Goal: Task Accomplishment & Management: Complete application form

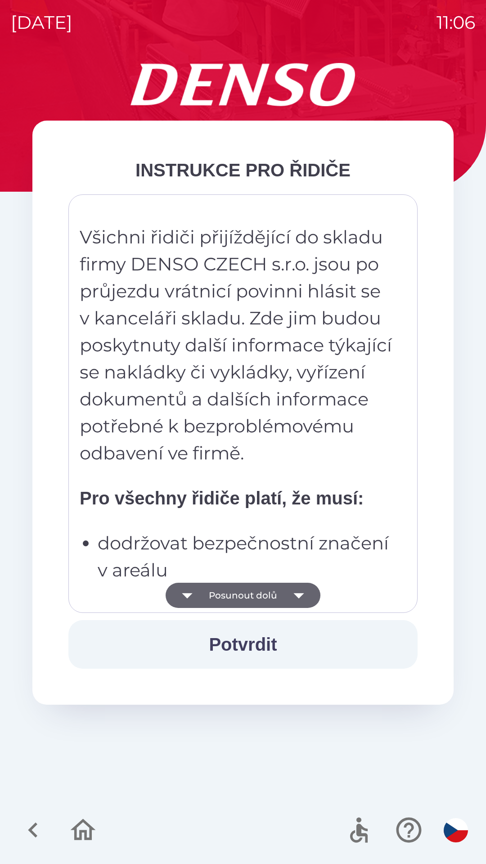
click at [250, 641] on button "Potvrdit" at bounding box center [242, 644] width 349 height 49
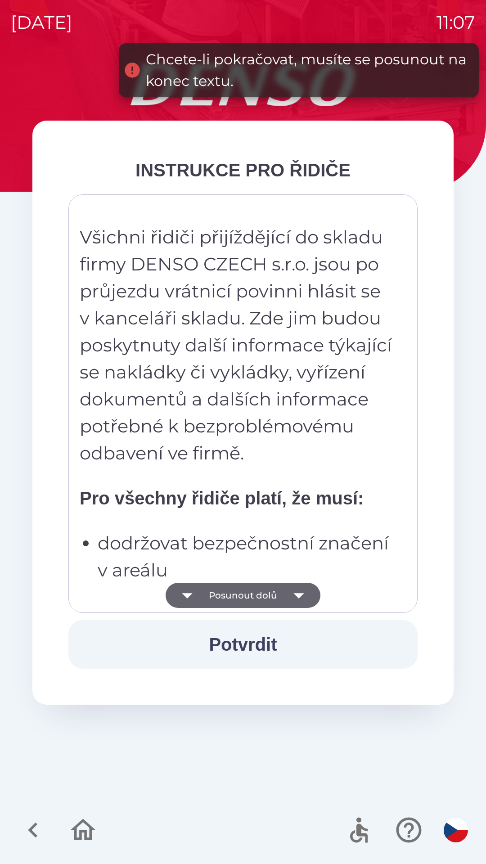
click at [260, 596] on button "Posunout dolů" at bounding box center [243, 595] width 155 height 25
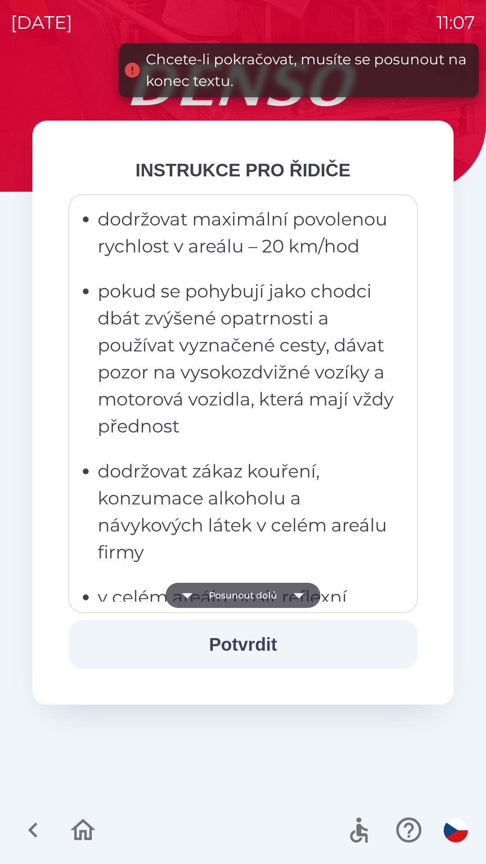
click at [241, 591] on button "Posunout dolů" at bounding box center [243, 595] width 155 height 25
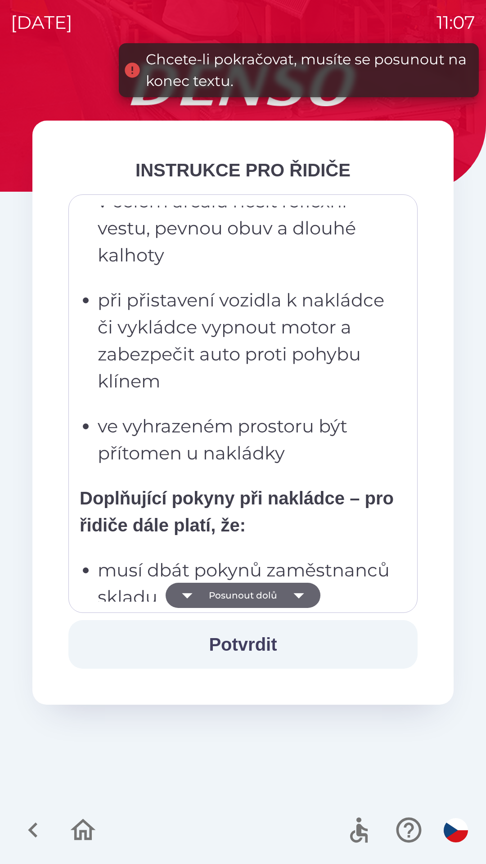
click at [241, 595] on button "Posunout dolů" at bounding box center [243, 595] width 155 height 25
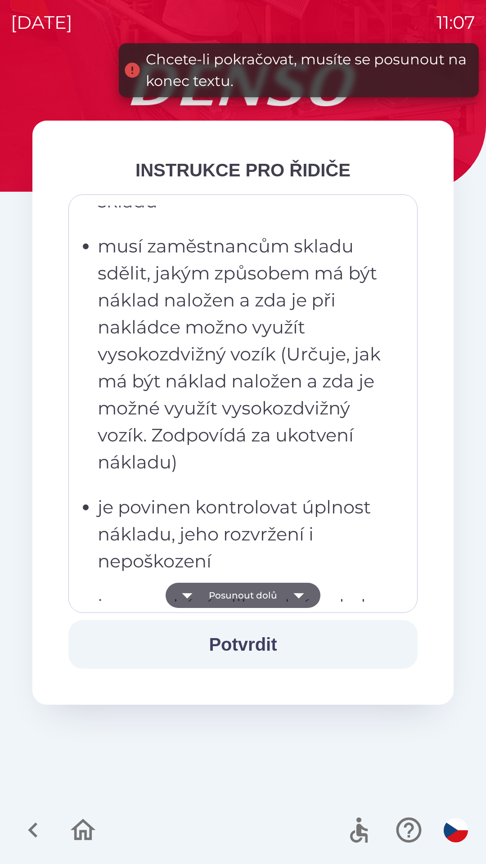
click at [241, 594] on button "Posunout dolů" at bounding box center [243, 595] width 155 height 25
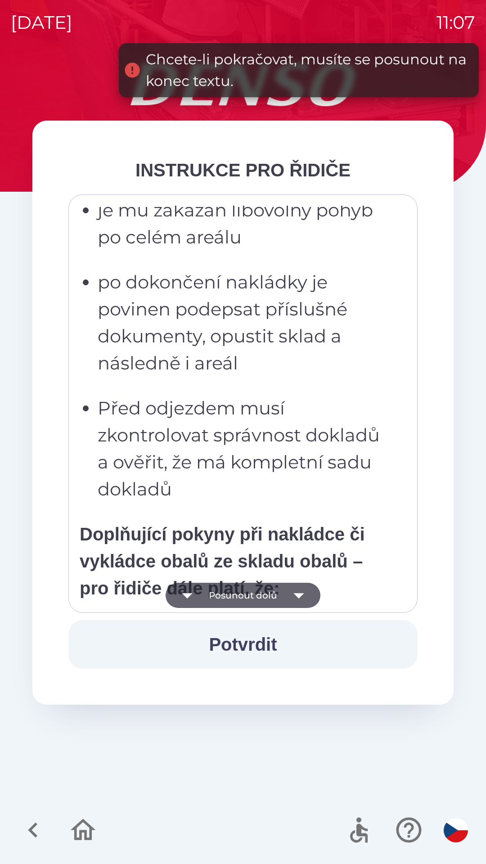
click at [244, 594] on button "Posunout dolů" at bounding box center [243, 595] width 155 height 25
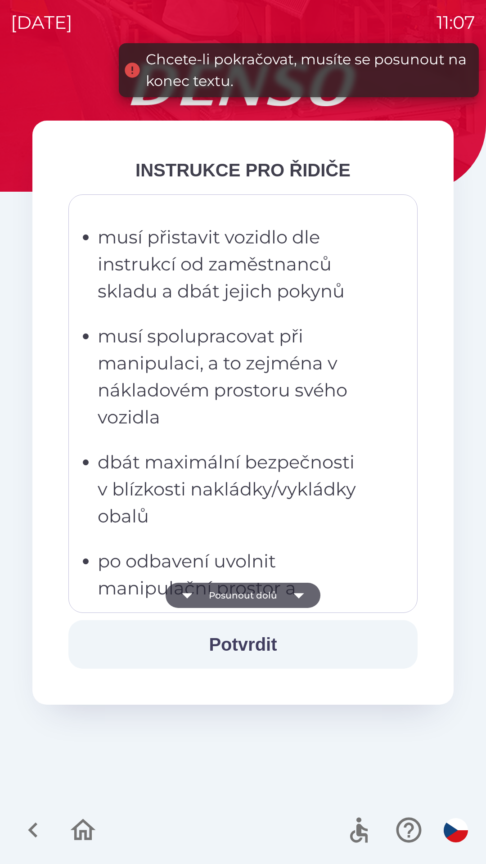
click at [244, 594] on button "Posunout dolů" at bounding box center [243, 595] width 155 height 25
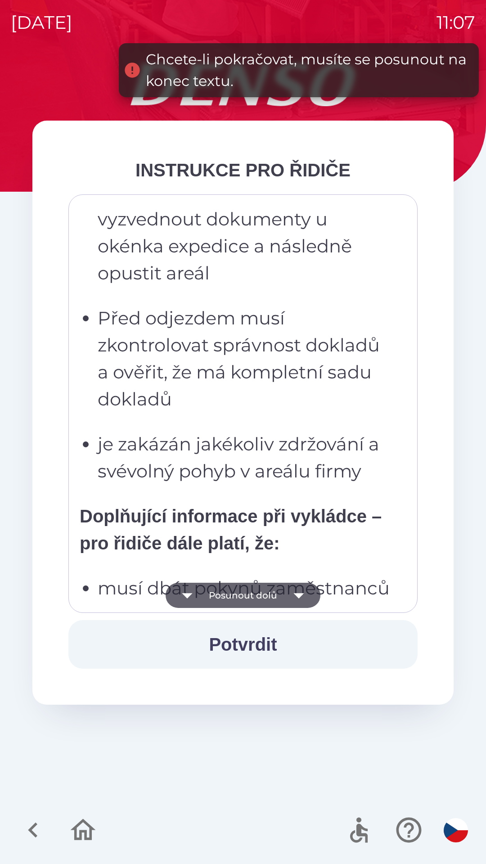
click at [246, 597] on button "Posunout dolů" at bounding box center [243, 595] width 155 height 25
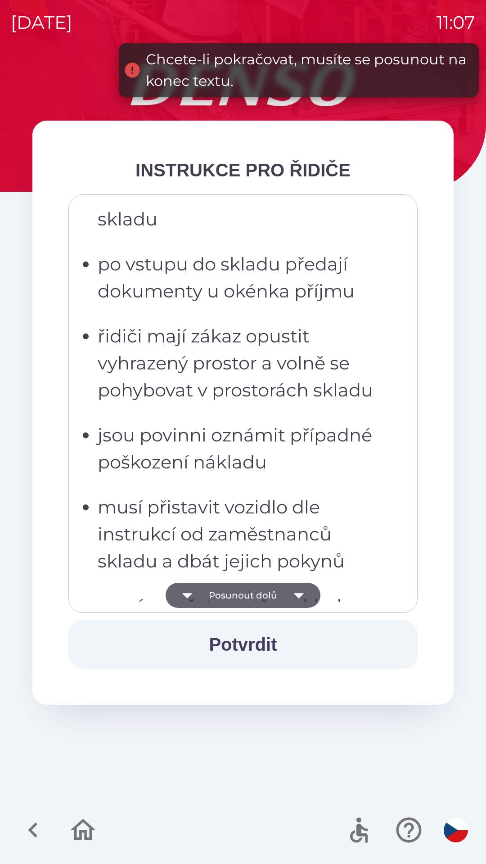
click at [248, 594] on button "Posunout dolů" at bounding box center [243, 595] width 155 height 25
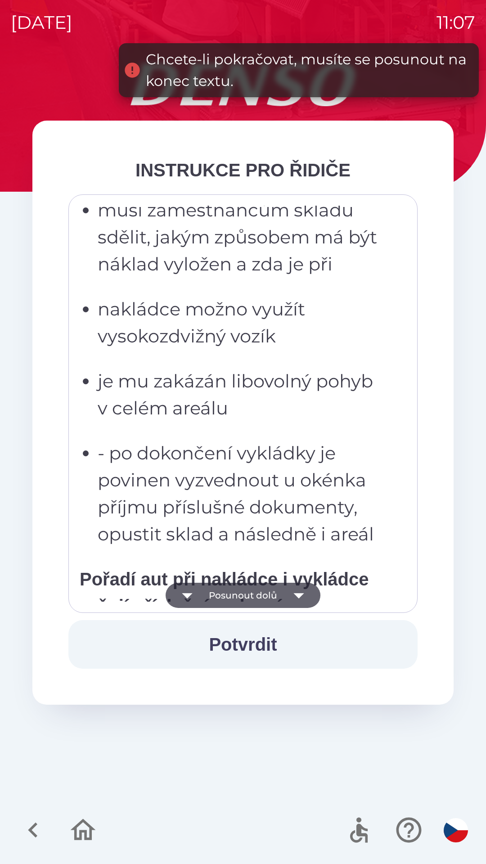
click at [248, 594] on button "Posunout dolů" at bounding box center [243, 595] width 155 height 25
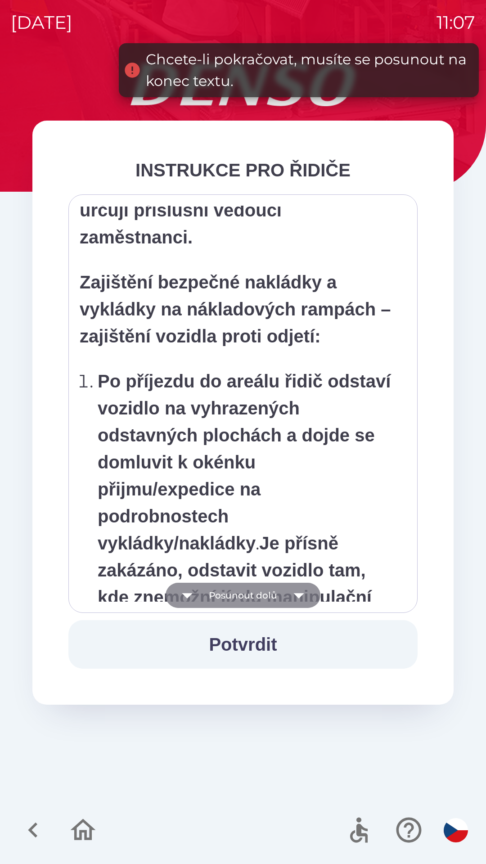
click at [247, 593] on button "Posunout dolů" at bounding box center [243, 595] width 155 height 25
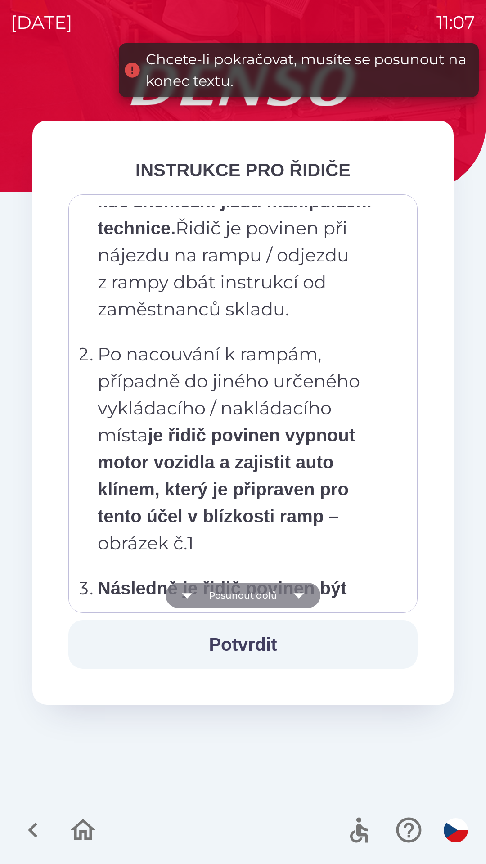
click at [247, 593] on button "Posunout dolů" at bounding box center [243, 595] width 155 height 25
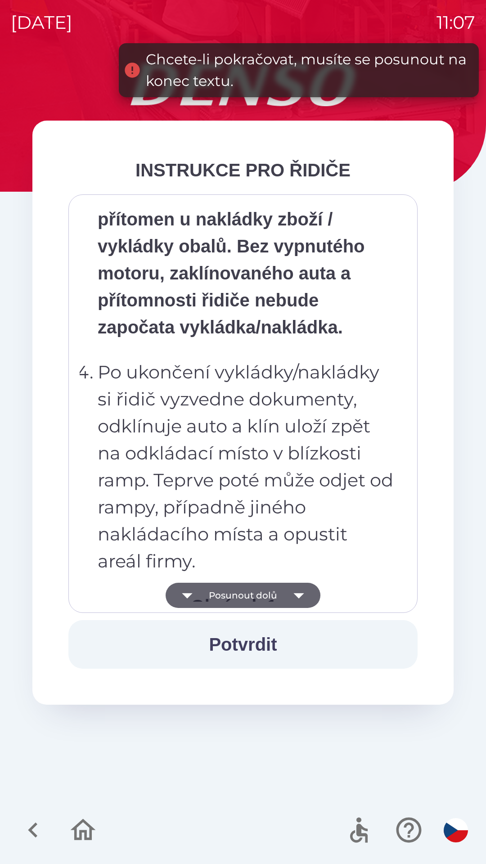
click at [246, 593] on button "Posunout dolů" at bounding box center [243, 595] width 155 height 25
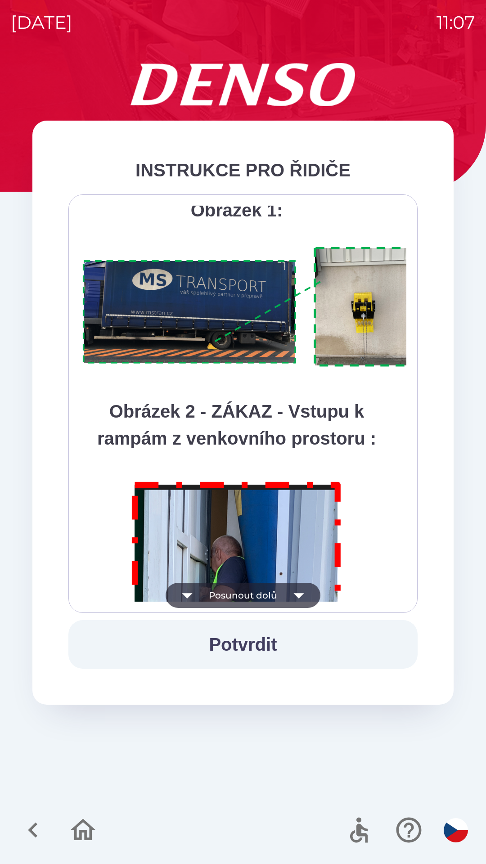
click at [247, 593] on button "Posunout dolů" at bounding box center [243, 595] width 155 height 25
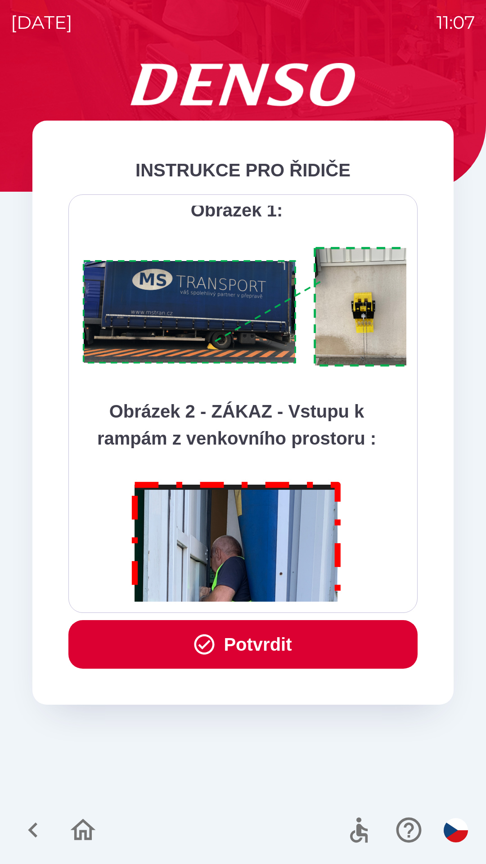
scroll to position [5056, 0]
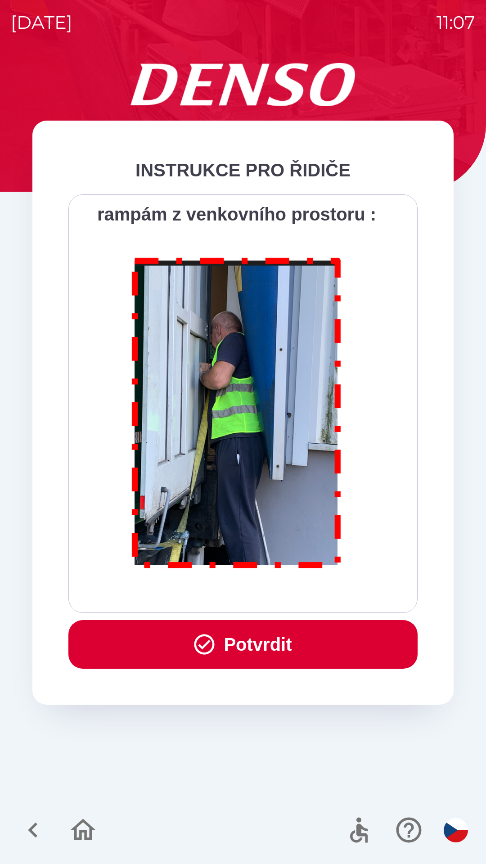
click at [247, 593] on div "Všichni řidiči přijíždějící do skladu firmy DENSO CZECH s.r.o. jsou po průjezdu…" at bounding box center [243, 404] width 327 height 396
click at [253, 640] on button "Potvrdit" at bounding box center [242, 644] width 349 height 49
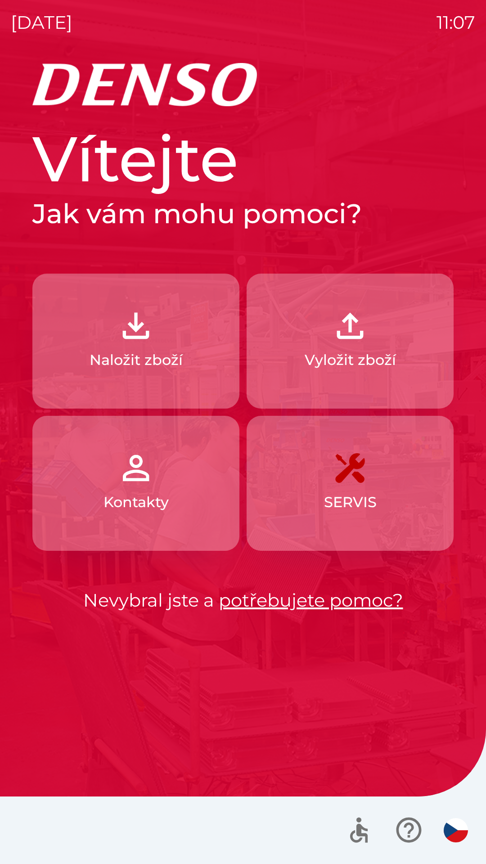
click at [323, 369] on p "Vyložit zboží" at bounding box center [350, 360] width 91 height 22
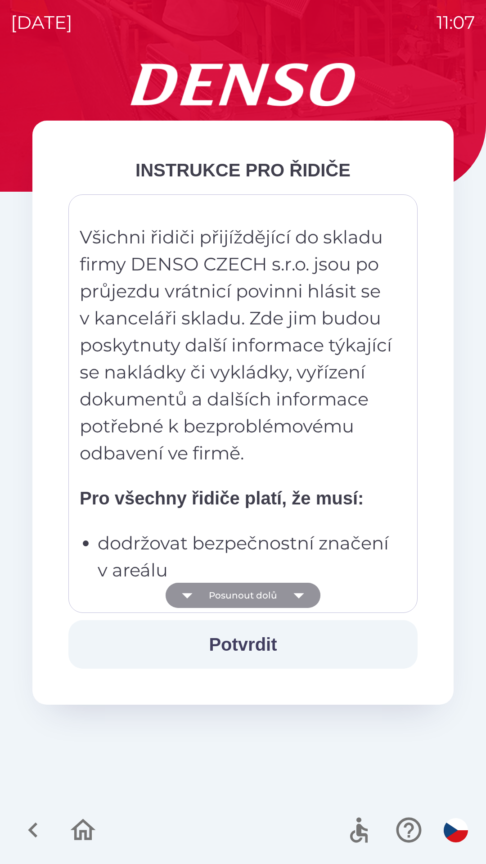
click at [252, 601] on button "Posunout dolů" at bounding box center [243, 595] width 155 height 25
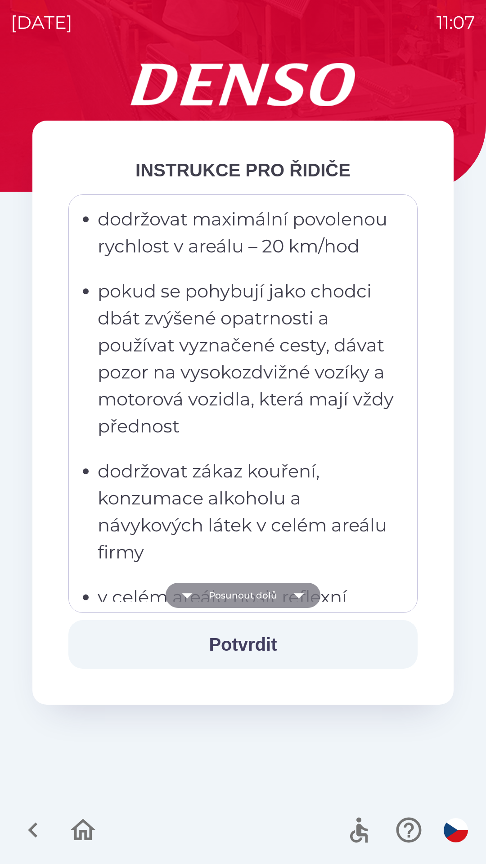
click at [251, 601] on button "Posunout dolů" at bounding box center [243, 595] width 155 height 25
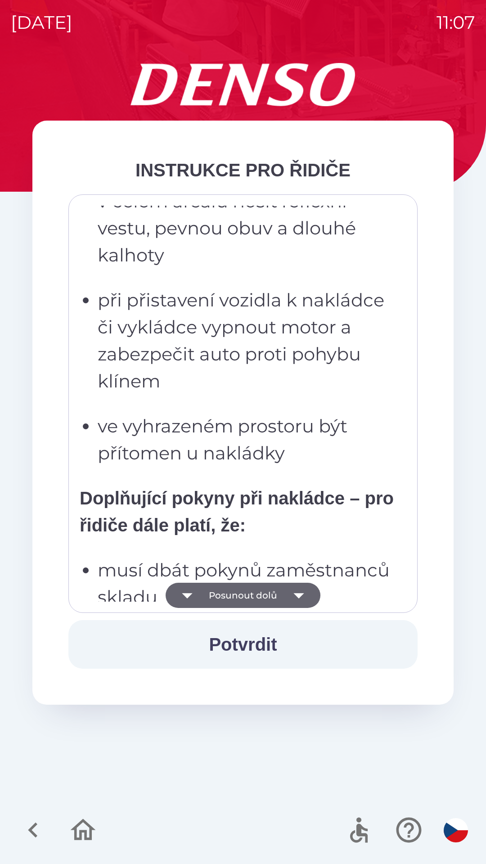
click at [259, 601] on button "Posunout dolů" at bounding box center [243, 595] width 155 height 25
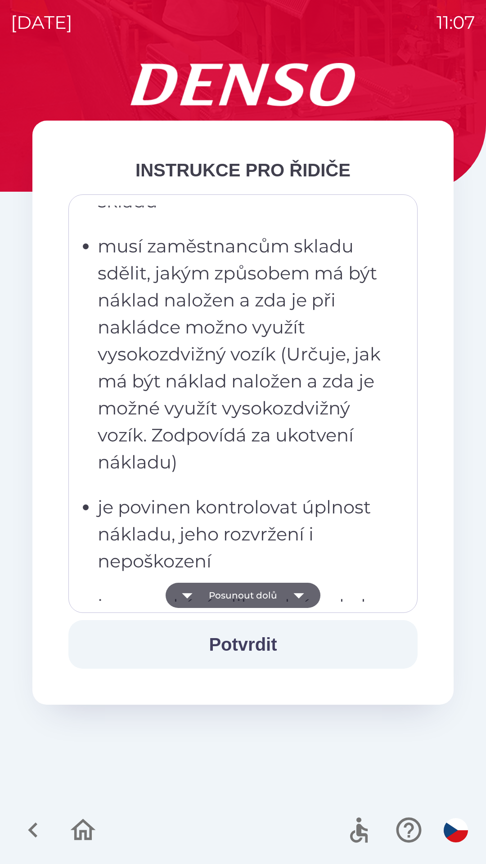
click at [261, 600] on button "Posunout dolů" at bounding box center [243, 595] width 155 height 25
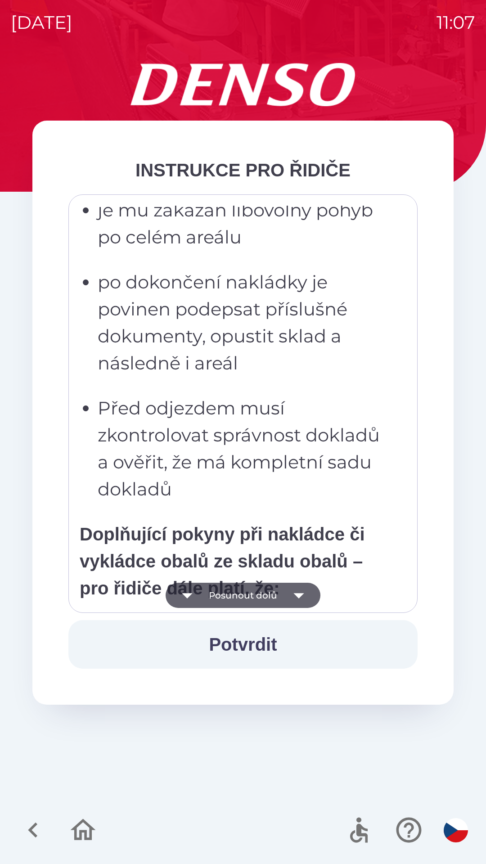
click at [261, 600] on button "Posunout dolů" at bounding box center [243, 595] width 155 height 25
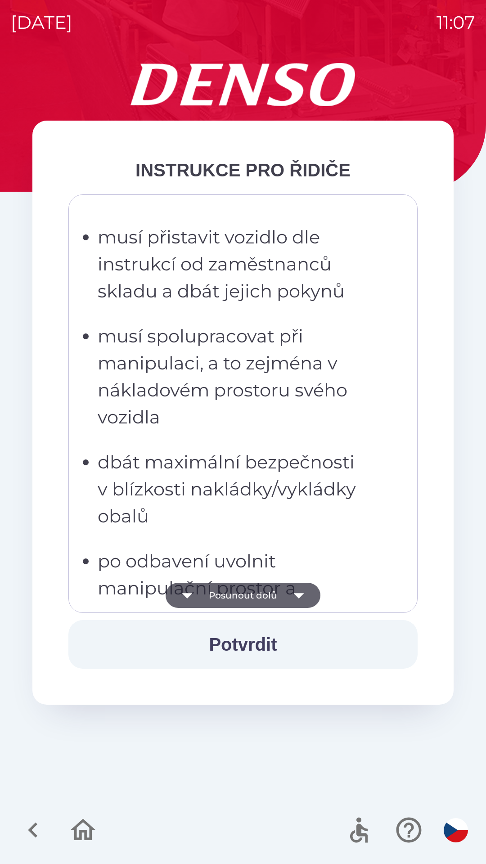
click at [260, 600] on button "Posunout dolů" at bounding box center [243, 595] width 155 height 25
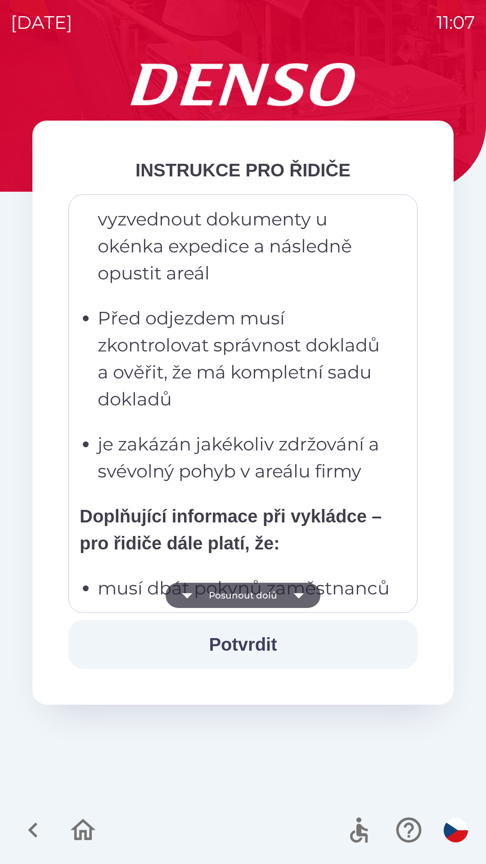
click at [260, 599] on button "Posunout dolů" at bounding box center [243, 595] width 155 height 25
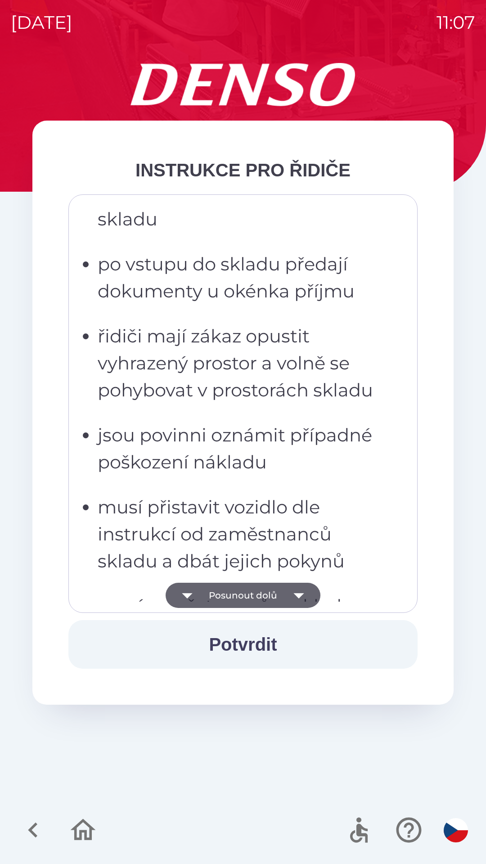
click at [264, 597] on button "Posunout dolů" at bounding box center [243, 595] width 155 height 25
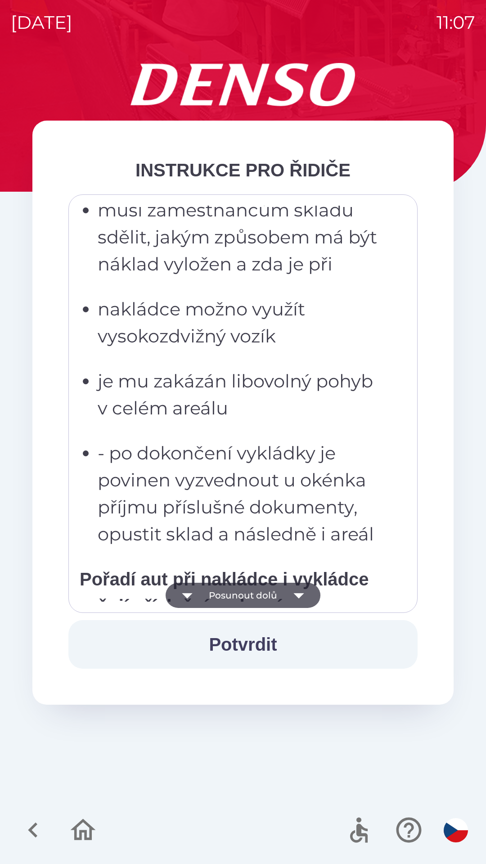
click at [269, 599] on button "Posunout dolů" at bounding box center [243, 595] width 155 height 25
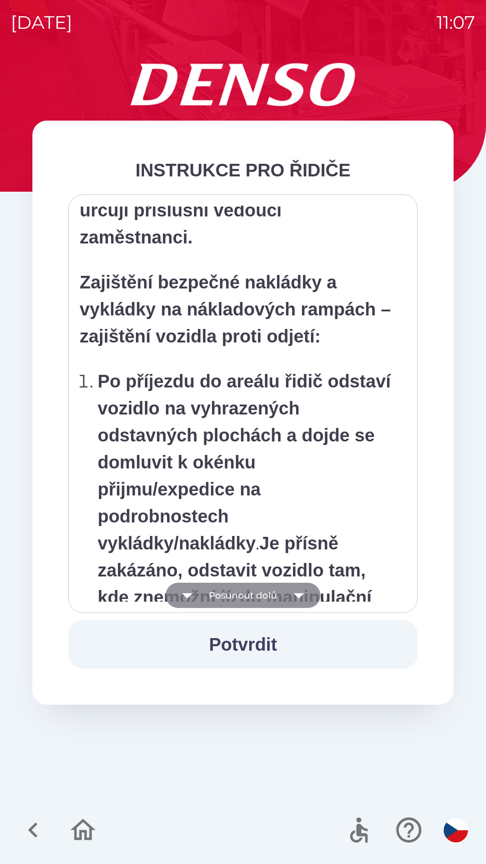
click at [265, 596] on button "Posunout dolů" at bounding box center [243, 595] width 155 height 25
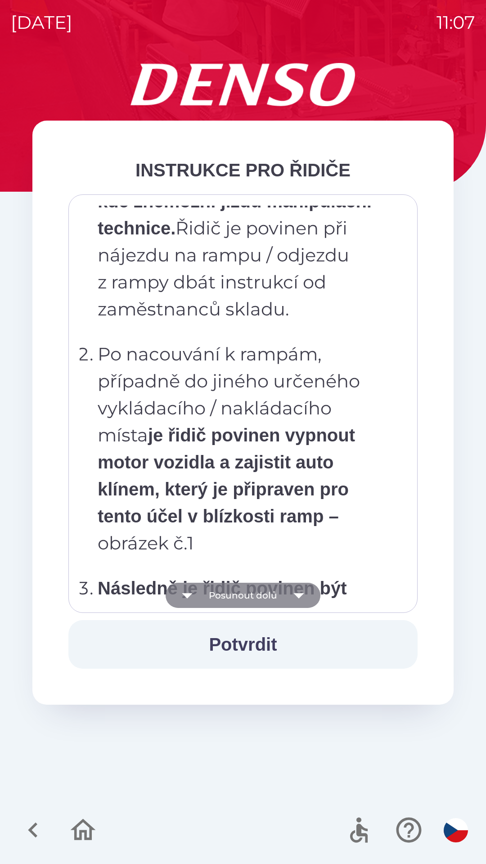
click at [263, 594] on button "Posunout dolů" at bounding box center [243, 595] width 155 height 25
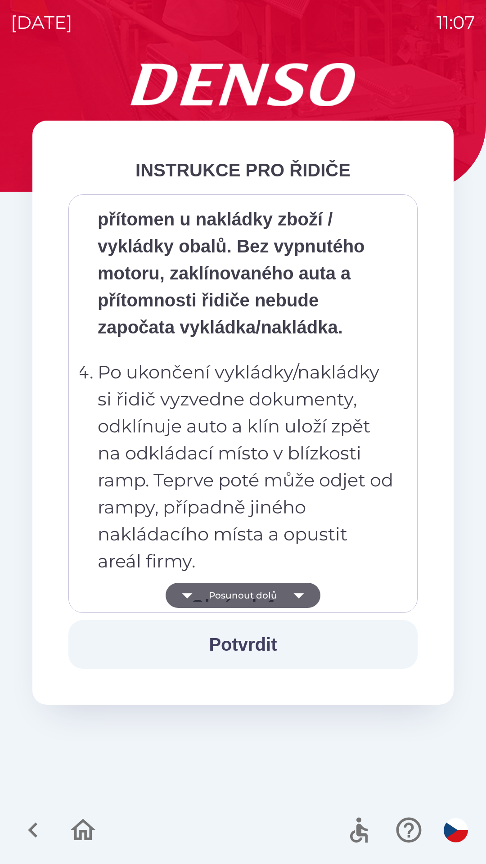
click at [265, 596] on button "Posunout dolů" at bounding box center [243, 595] width 155 height 25
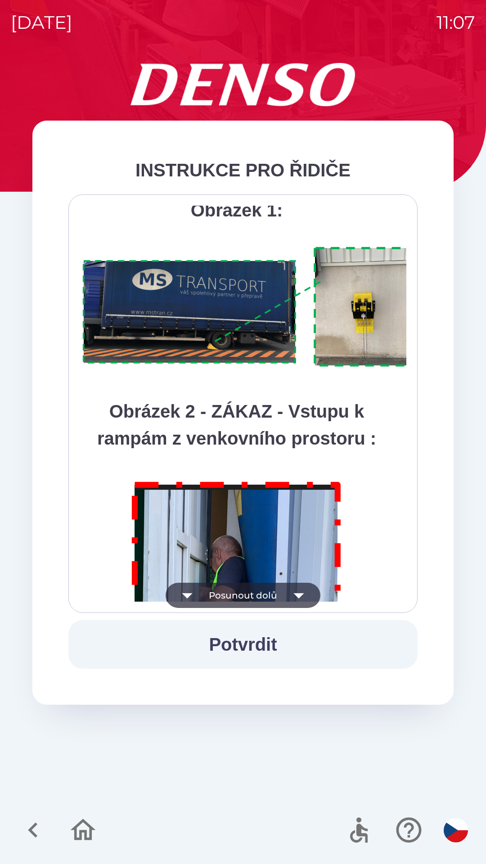
click at [269, 598] on button "Posunout dolů" at bounding box center [243, 595] width 155 height 25
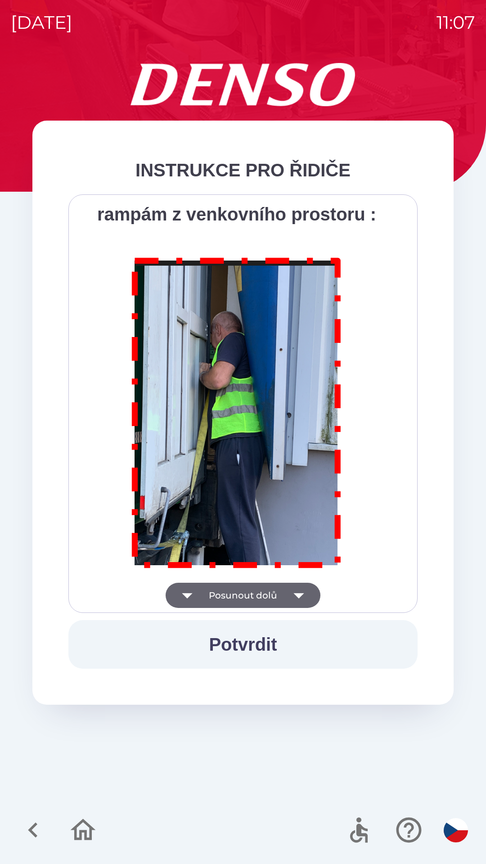
click at [267, 597] on div "Všichni řidiči přijíždějící do skladu firmy DENSO CZECH s.r.o. jsou po průjezdu…" at bounding box center [243, 404] width 327 height 396
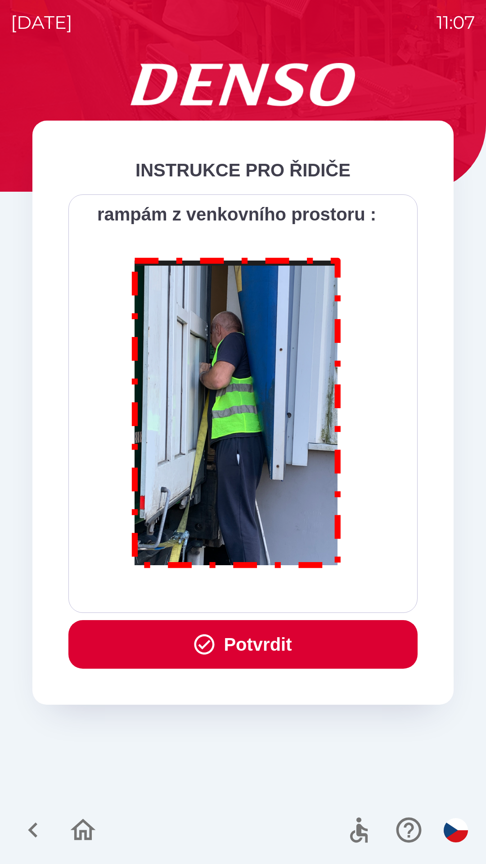
click at [266, 599] on div "Všichni řidiči přijíždějící do skladu firmy DENSO CZECH s.r.o. jsou po průjezdu…" at bounding box center [243, 404] width 327 height 396
click at [272, 640] on button "Potvrdit" at bounding box center [242, 644] width 349 height 49
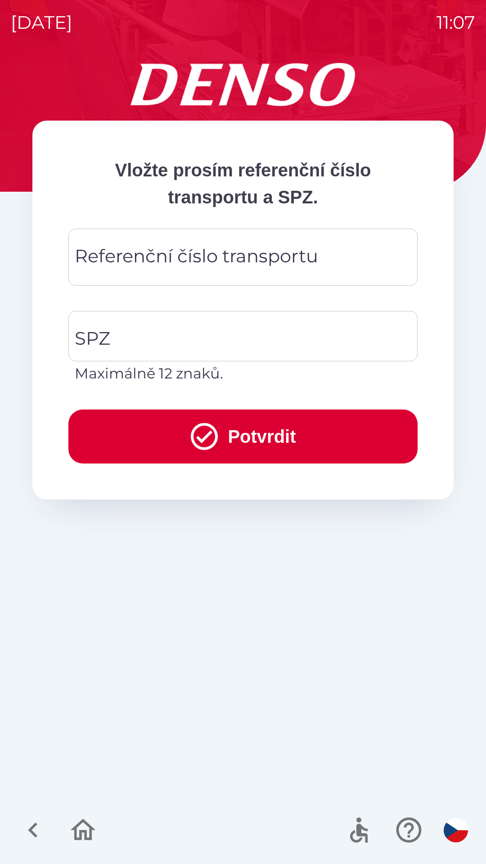
click at [185, 263] on div "Referenční číslo transportu Referenční číslo transportu" at bounding box center [242, 257] width 349 height 57
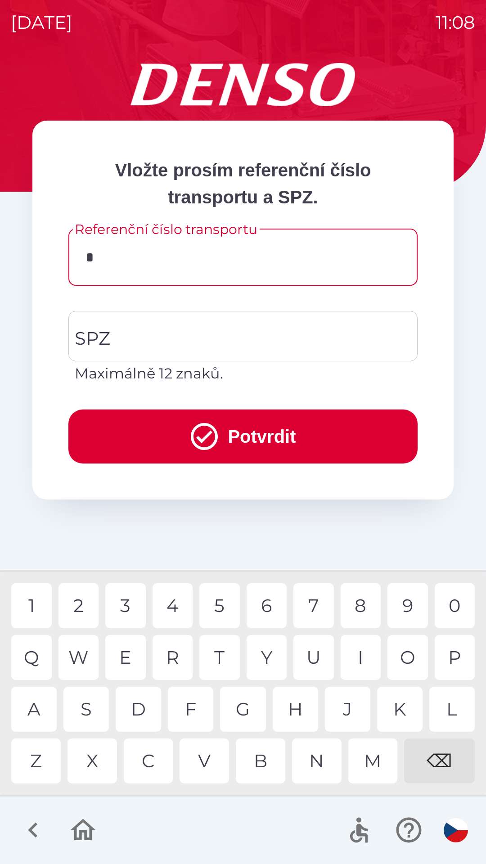
click at [41, 707] on div "A" at bounding box center [33, 709] width 45 height 45
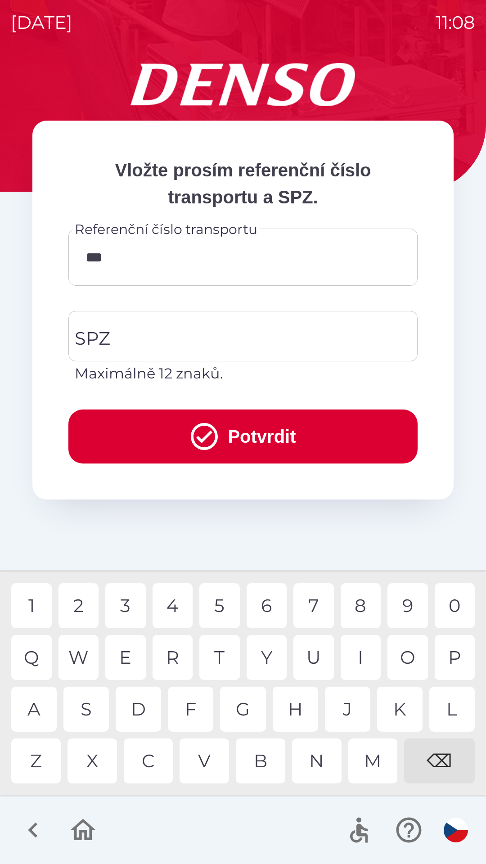
click at [312, 607] on div "7" at bounding box center [313, 605] width 40 height 45
type input "******"
click at [200, 338] on input "SPZ" at bounding box center [236, 336] width 328 height 42
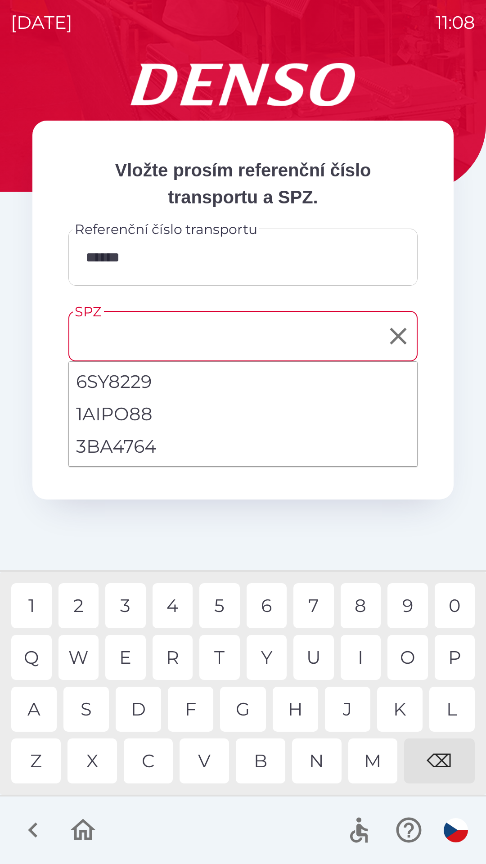
click at [153, 444] on li "3BA4764" at bounding box center [243, 446] width 348 height 32
type input "*******"
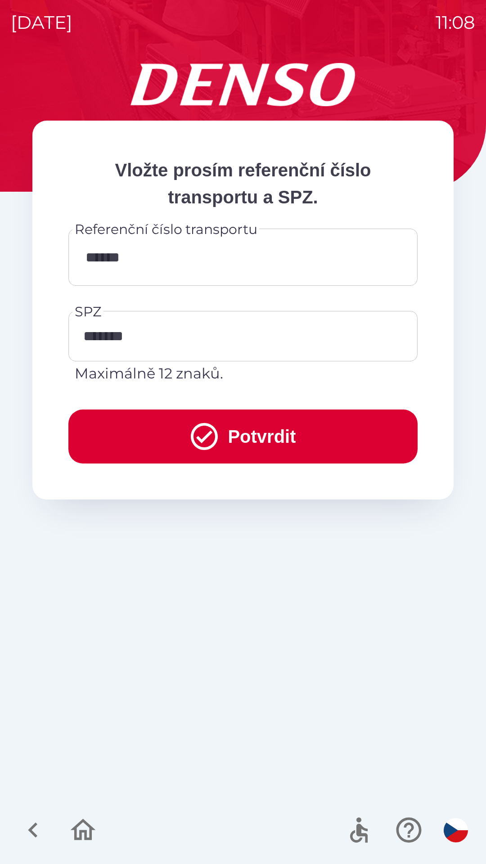
click at [236, 429] on button "Potvrdit" at bounding box center [242, 436] width 349 height 54
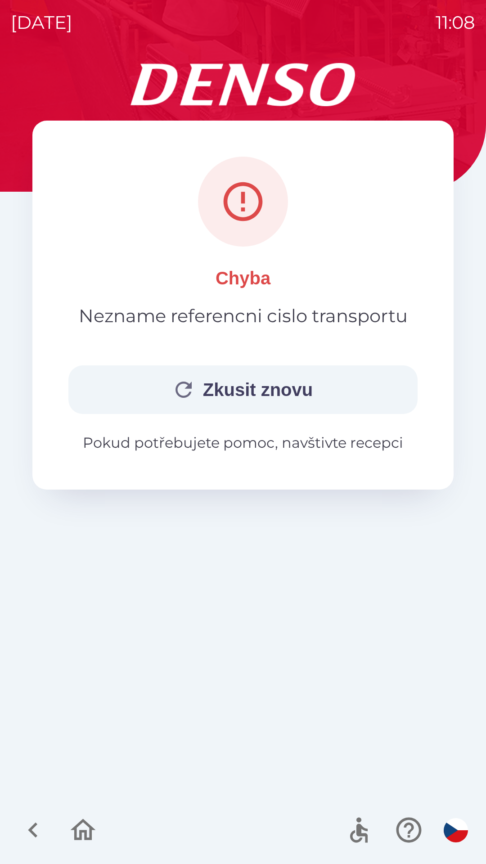
click at [236, 395] on button "Zkusit znovu" at bounding box center [242, 389] width 349 height 49
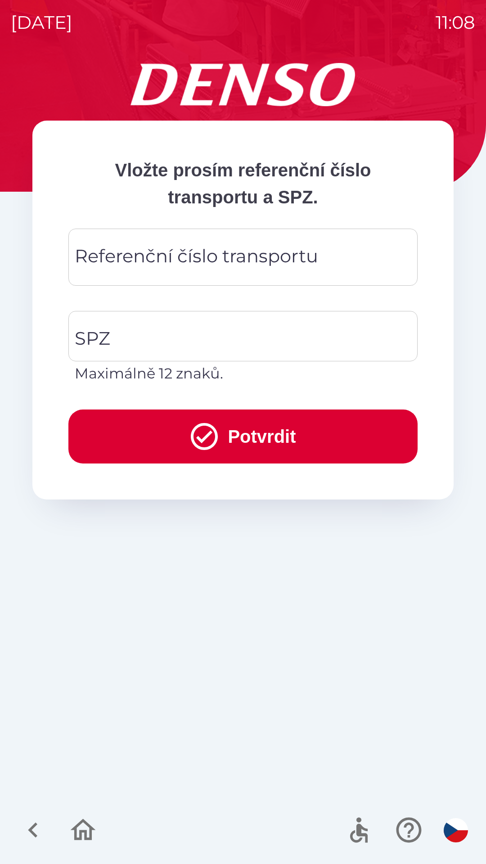
click at [140, 263] on div "Referenční číslo transportu Referenční číslo transportu" at bounding box center [242, 257] width 349 height 57
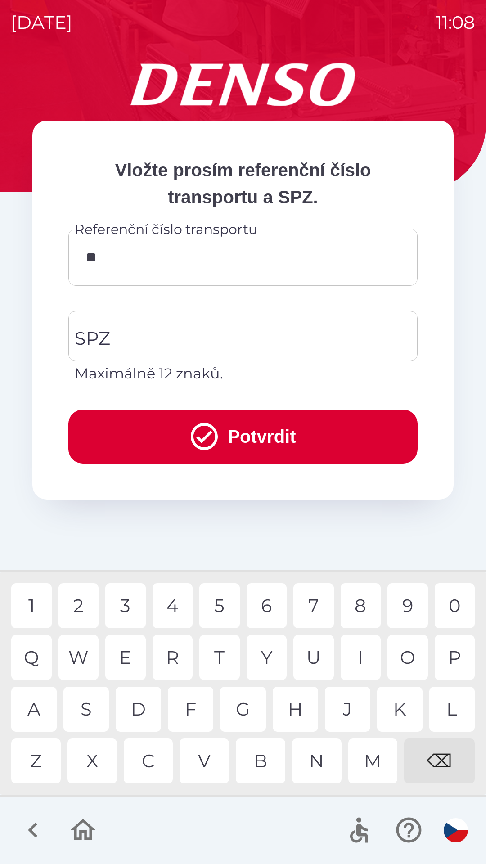
click at [36, 604] on div "1" at bounding box center [31, 605] width 40 height 45
click at [458, 597] on div "0" at bounding box center [455, 605] width 40 height 45
click at [170, 605] on div "4" at bounding box center [173, 605] width 40 height 45
click at [225, 604] on div "5" at bounding box center [219, 605] width 40 height 45
click at [131, 604] on div "3" at bounding box center [125, 605] width 40 height 45
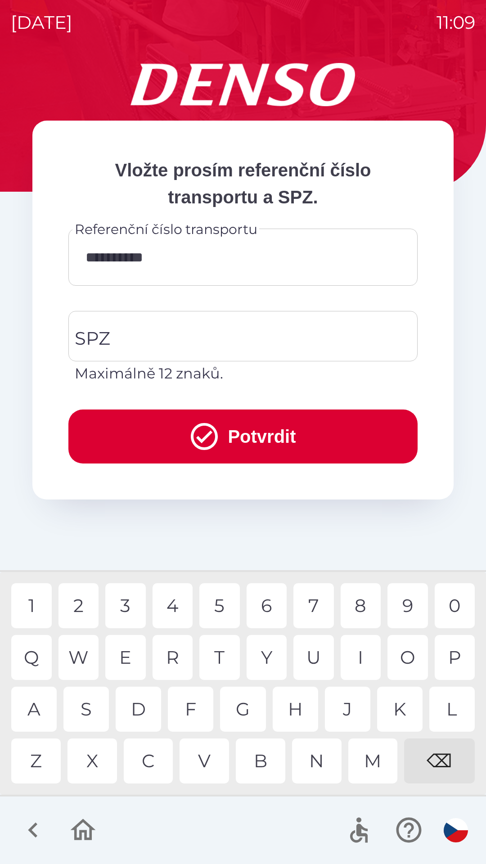
type input "**********"
click at [183, 610] on div "4" at bounding box center [173, 605] width 40 height 45
click at [232, 438] on button "Potvrdit" at bounding box center [242, 436] width 349 height 54
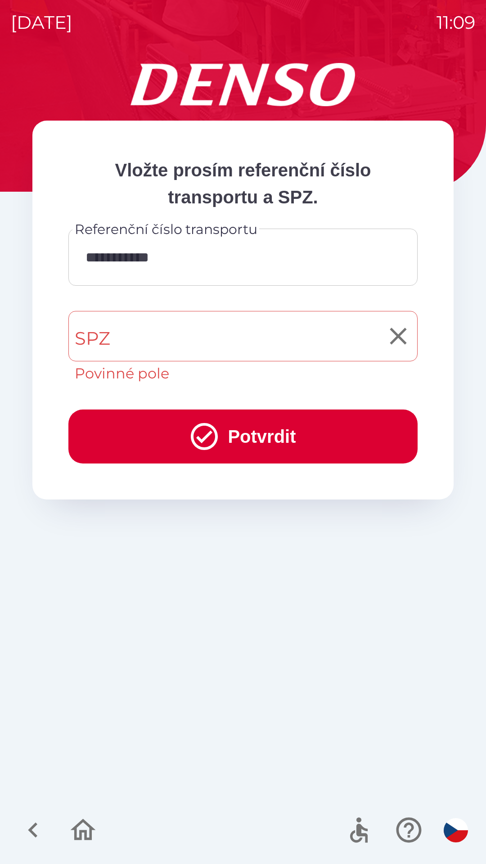
click at [132, 332] on input "SPZ" at bounding box center [236, 336] width 328 height 42
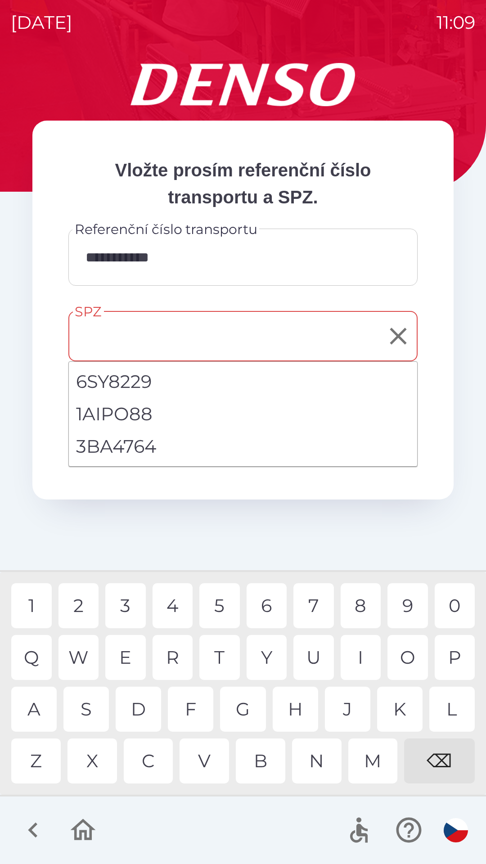
click at [116, 445] on li "3BA4764" at bounding box center [243, 446] width 348 height 32
type input "*******"
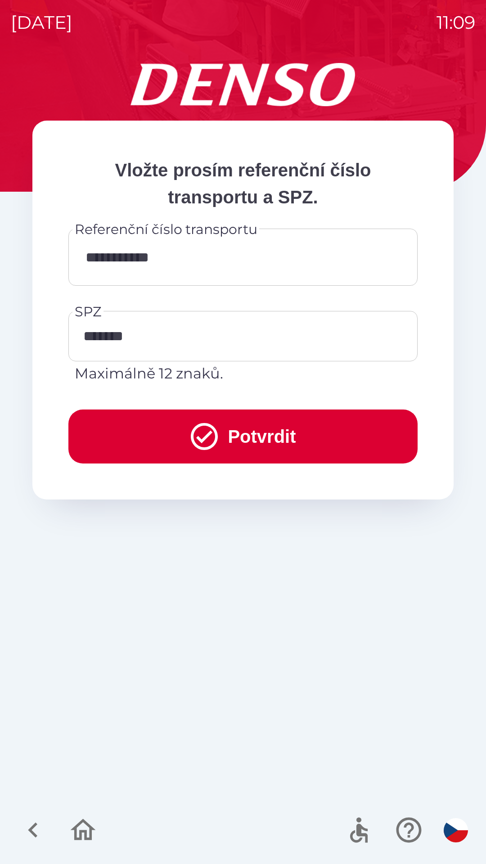
click at [265, 432] on button "Potvrdit" at bounding box center [242, 436] width 349 height 54
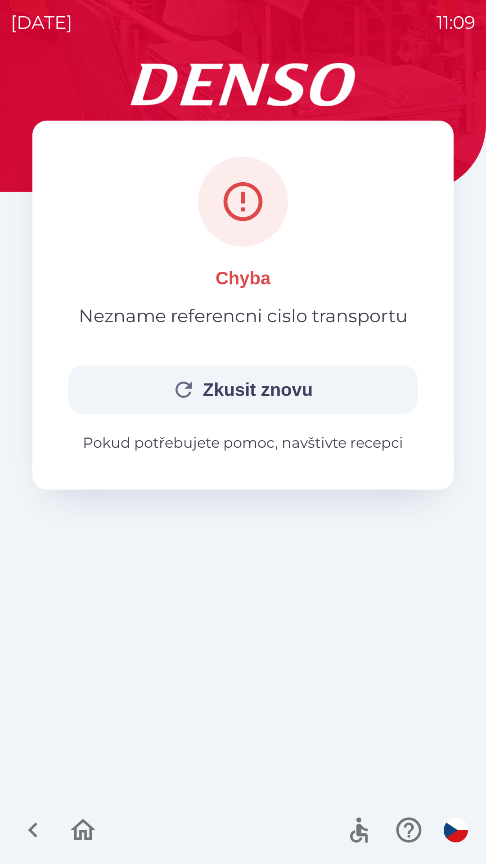
click at [218, 391] on button "Zkusit znovu" at bounding box center [242, 389] width 349 height 49
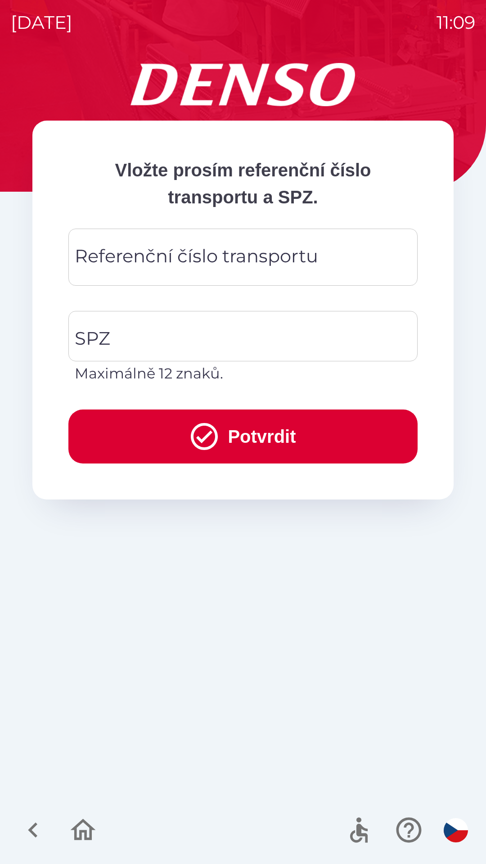
click at [126, 257] on div "Referenční číslo transportu Referenční číslo transportu" at bounding box center [242, 257] width 349 height 57
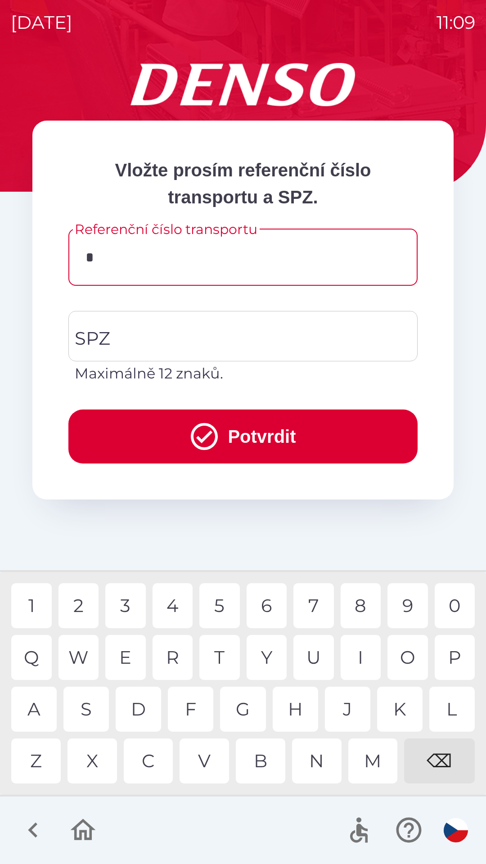
click at [221, 657] on div "T" at bounding box center [219, 657] width 40 height 45
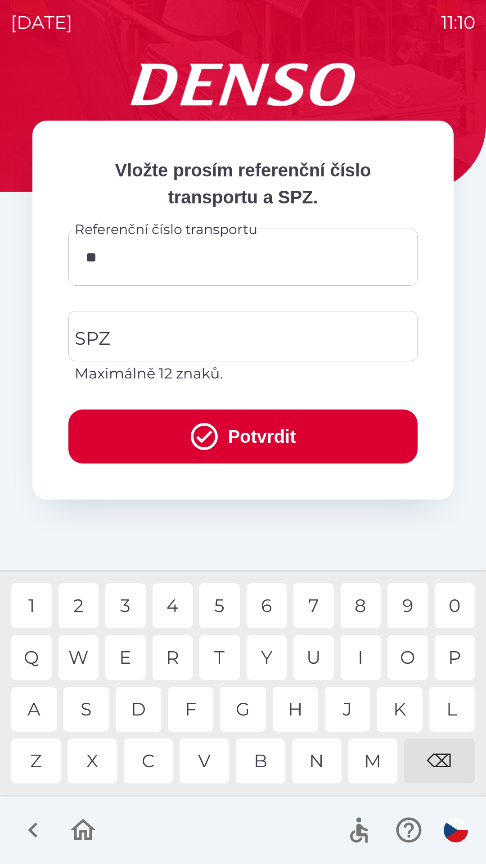
click at [436, 753] on div "⌫" at bounding box center [439, 760] width 71 height 45
type input "*"
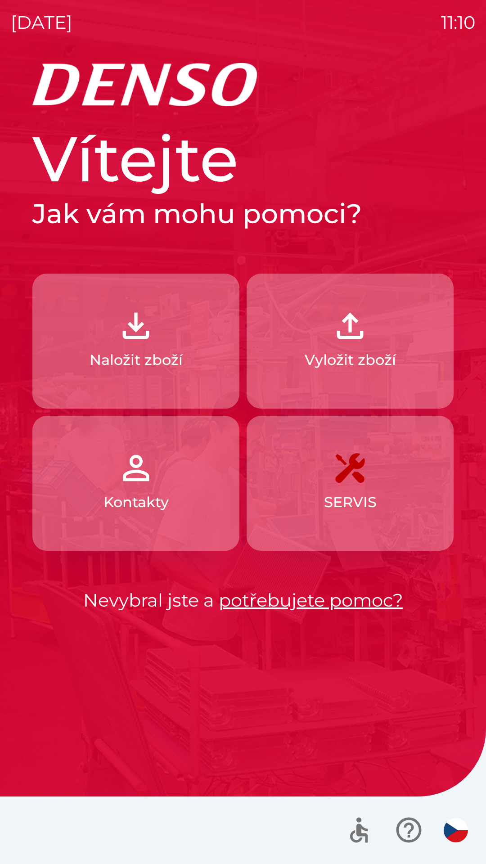
click at [141, 711] on div "Vítejte Jak vám mohu pomoci? Naložit zboží Vyložit zboží Kontakty SERVIS Nevybr…" at bounding box center [243, 463] width 464 height 801
click at [311, 357] on p "Vyložit zboží" at bounding box center [350, 360] width 91 height 22
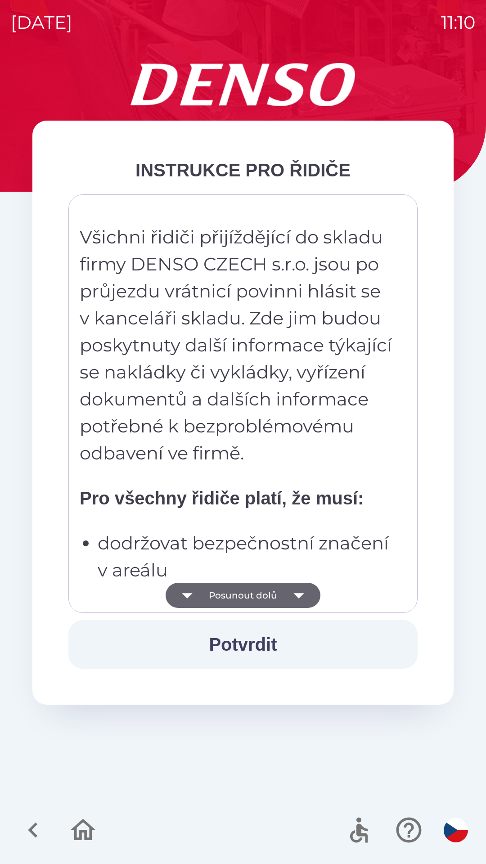
click at [234, 593] on button "Posunout dolů" at bounding box center [243, 595] width 155 height 25
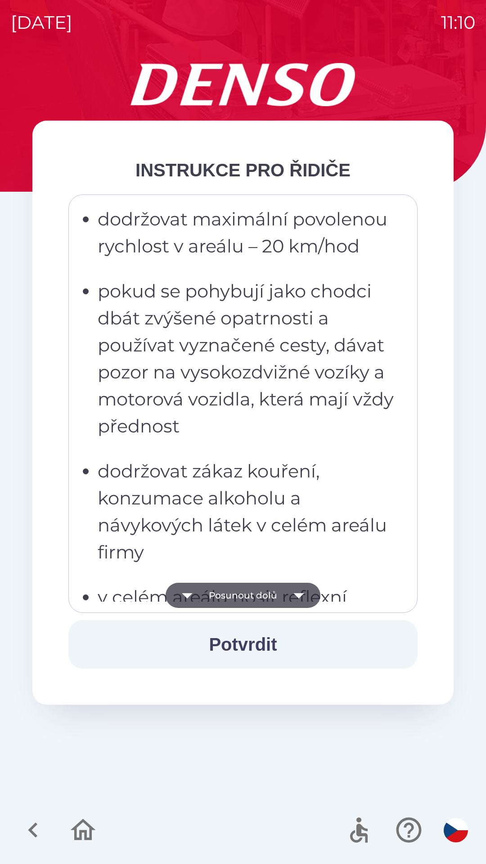
click at [225, 600] on button "Posunout dolů" at bounding box center [243, 595] width 155 height 25
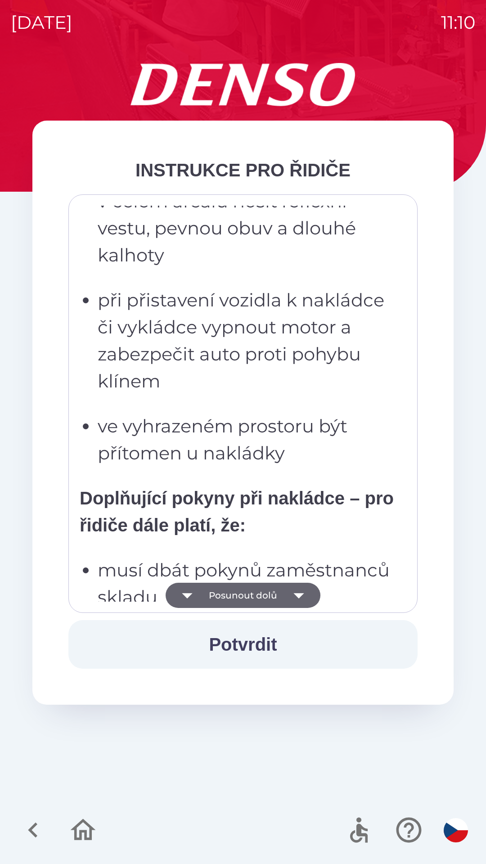
click at [225, 594] on button "Posunout dolů" at bounding box center [243, 595] width 155 height 25
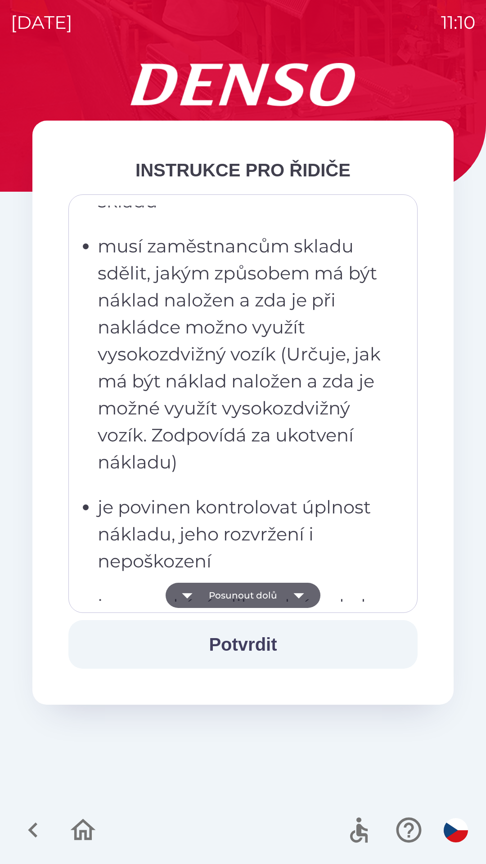
click at [226, 594] on button "Posunout dolů" at bounding box center [243, 595] width 155 height 25
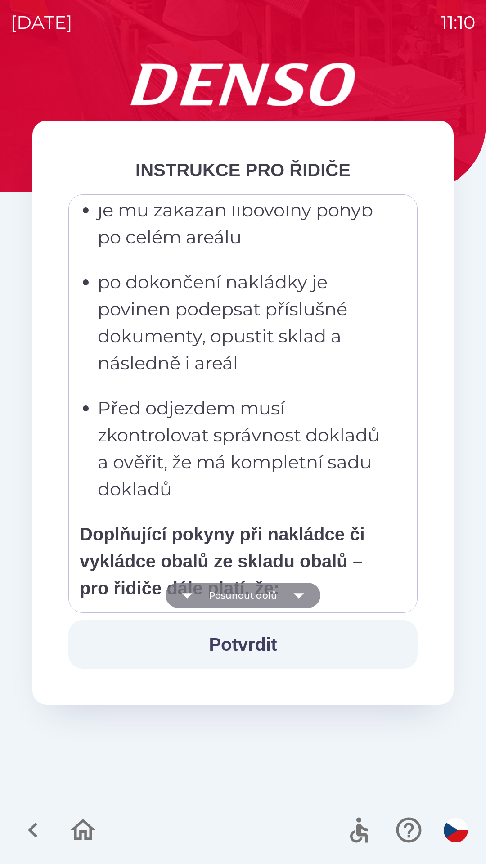
click at [221, 597] on button "Posunout dolů" at bounding box center [243, 595] width 155 height 25
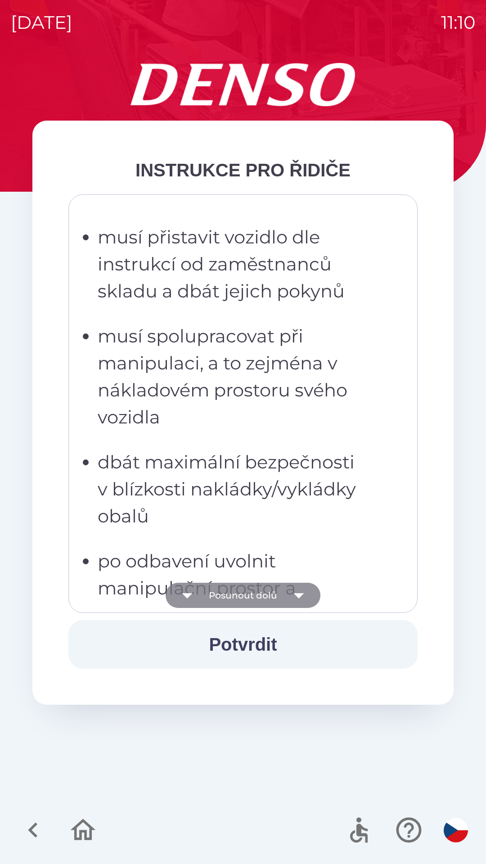
click at [218, 596] on button "Posunout dolů" at bounding box center [243, 595] width 155 height 25
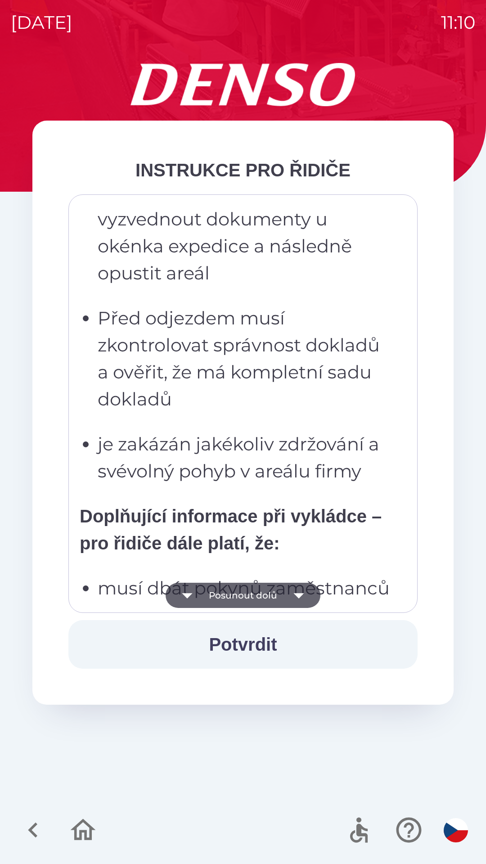
click at [220, 594] on button "Posunout dolů" at bounding box center [243, 595] width 155 height 25
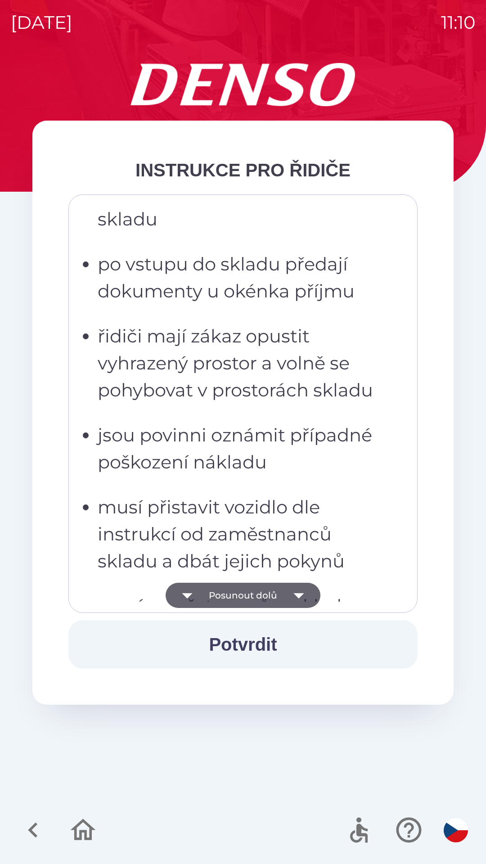
click at [218, 594] on button "Posunout dolů" at bounding box center [243, 595] width 155 height 25
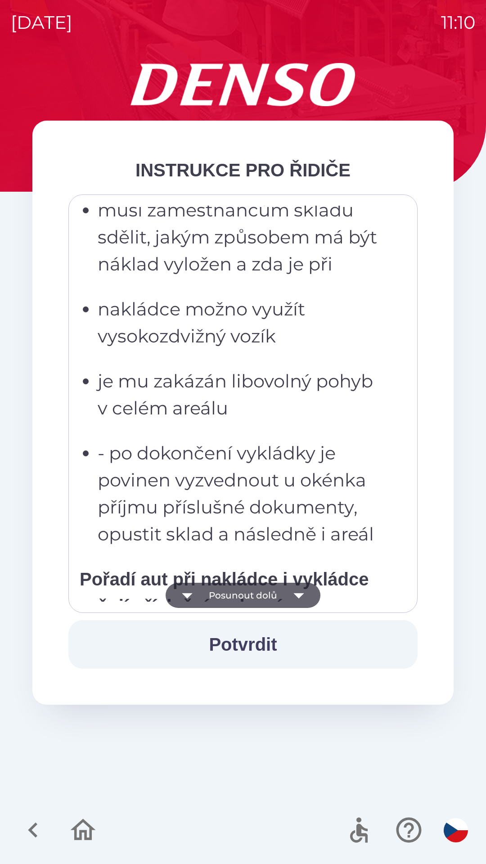
click at [218, 594] on button "Posunout dolů" at bounding box center [243, 595] width 155 height 25
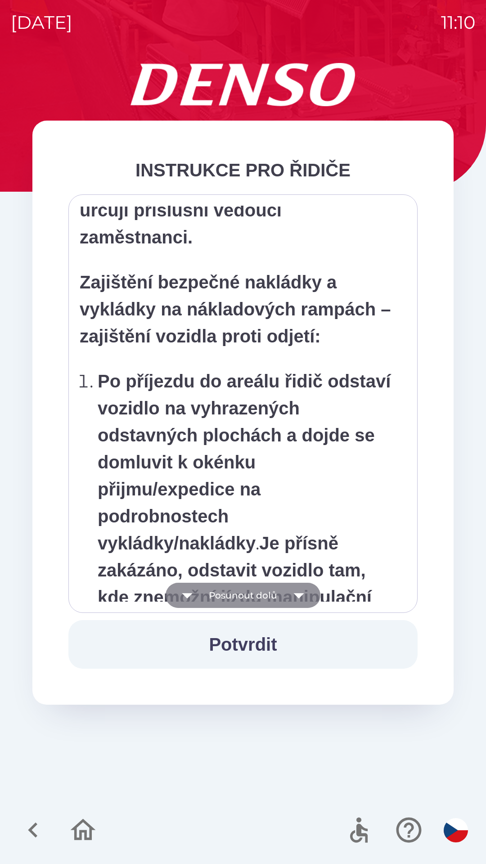
click at [219, 597] on button "Posunout dolů" at bounding box center [243, 595] width 155 height 25
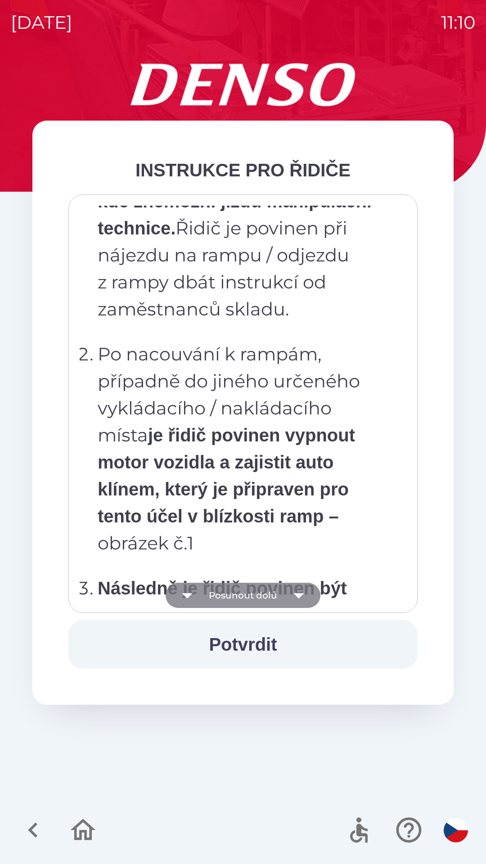
click at [220, 599] on button "Posunout dolů" at bounding box center [243, 595] width 155 height 25
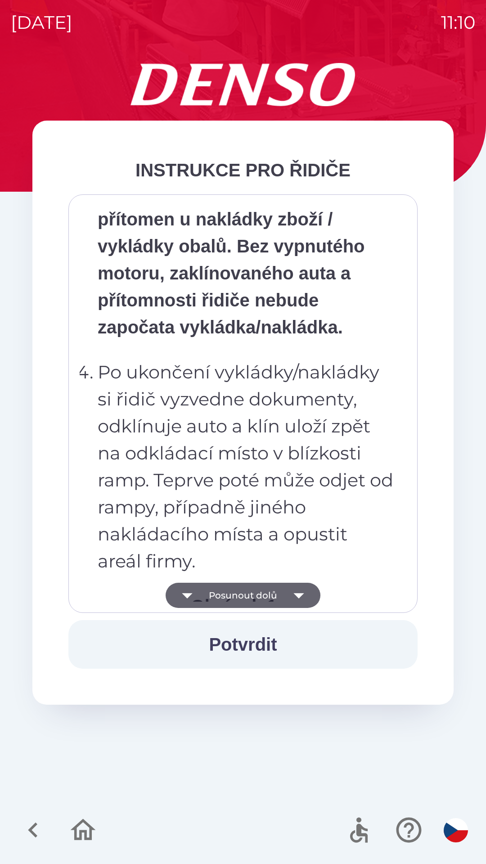
click at [220, 594] on button "Posunout dolů" at bounding box center [243, 595] width 155 height 25
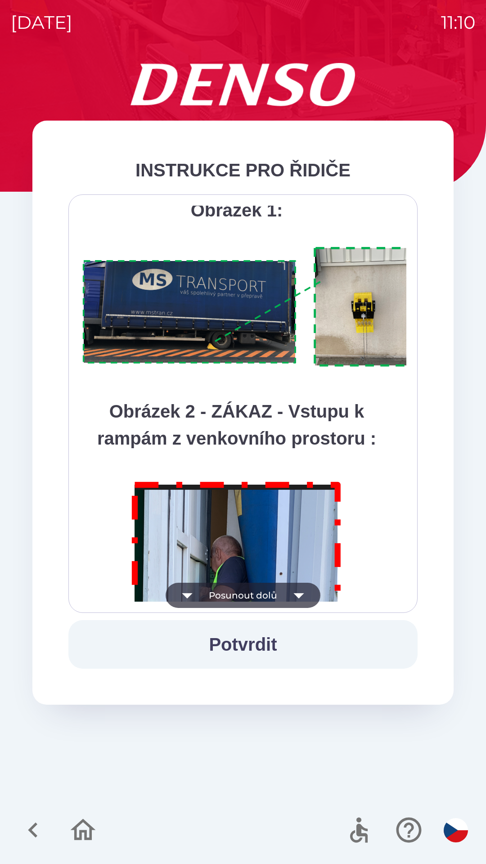
click at [220, 594] on button "Posunout dolů" at bounding box center [243, 595] width 155 height 25
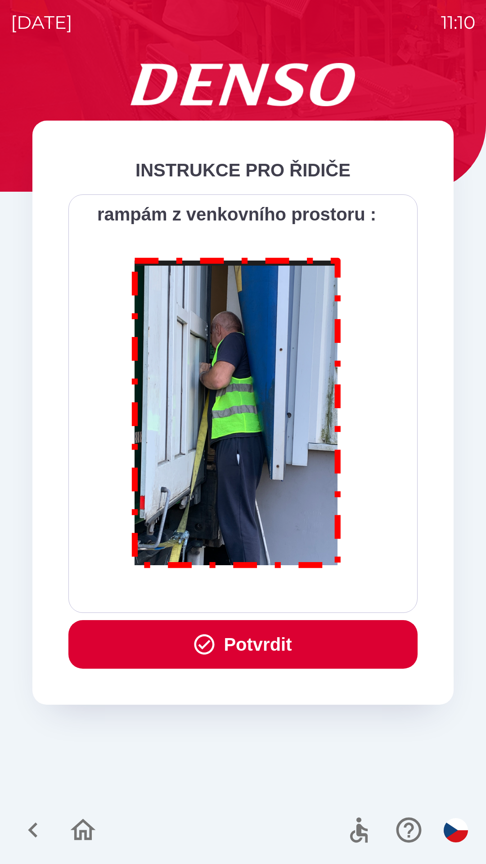
click at [225, 596] on div "Všichni řidiči přijíždějící do skladu firmy DENSO CZECH s.r.o. jsou po průjezdu…" at bounding box center [243, 404] width 327 height 396
click at [226, 594] on div "Všichni řidiči přijíždějící do skladu firmy DENSO CZECH s.r.o. jsou po průjezdu…" at bounding box center [243, 404] width 327 height 396
click at [240, 648] on button "Potvrdit" at bounding box center [242, 644] width 349 height 49
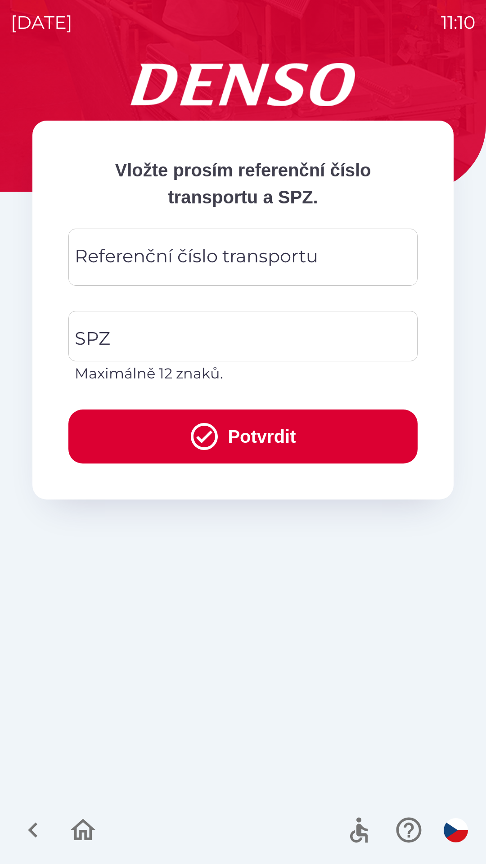
click at [131, 250] on div "Referenční číslo transportu Referenční číslo transportu" at bounding box center [242, 257] width 349 height 57
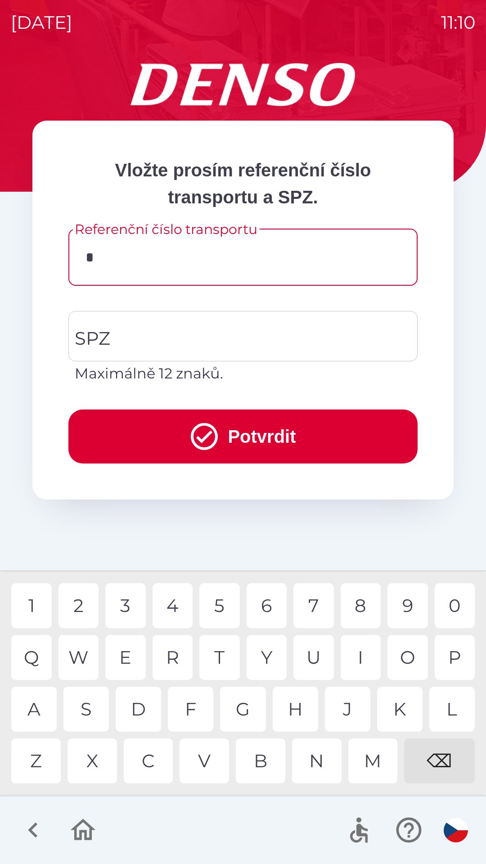
click at [143, 704] on div "D" at bounding box center [138, 709] width 45 height 45
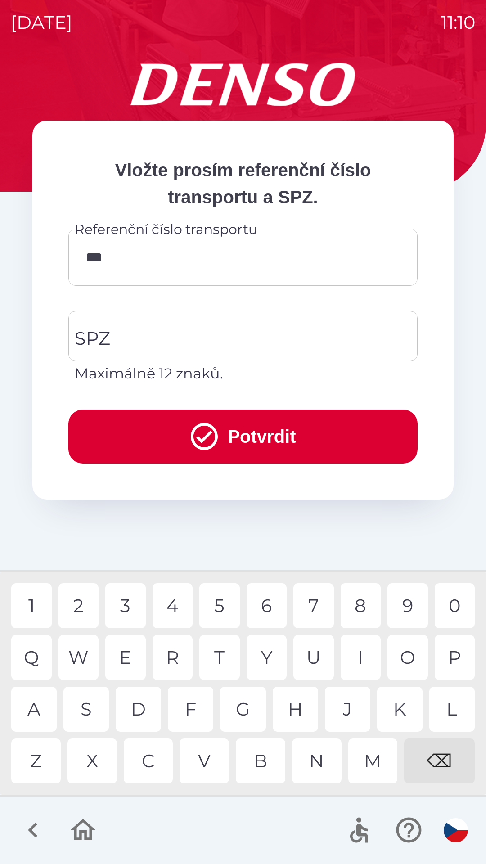
click at [82, 606] on div "2" at bounding box center [78, 605] width 40 height 45
click at [175, 607] on div "4" at bounding box center [173, 605] width 40 height 45
click at [83, 604] on div "2" at bounding box center [78, 605] width 40 height 45
click at [409, 654] on div "O" at bounding box center [407, 657] width 40 height 45
type input "**********"
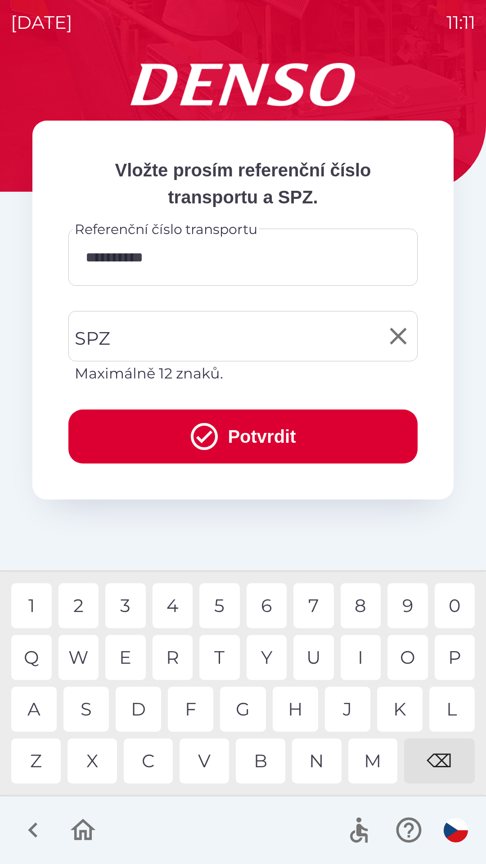
click at [140, 334] on input "SPZ" at bounding box center [236, 336] width 328 height 42
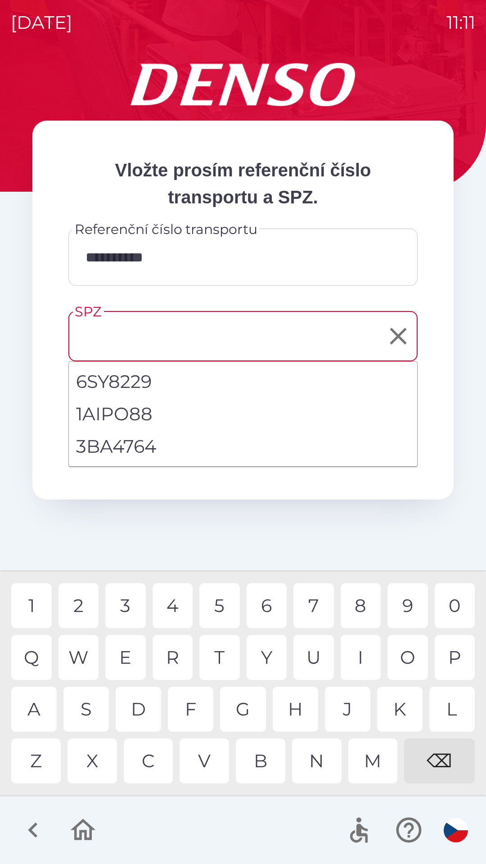
click at [130, 446] on li "3BA4764" at bounding box center [243, 446] width 348 height 32
type input "*******"
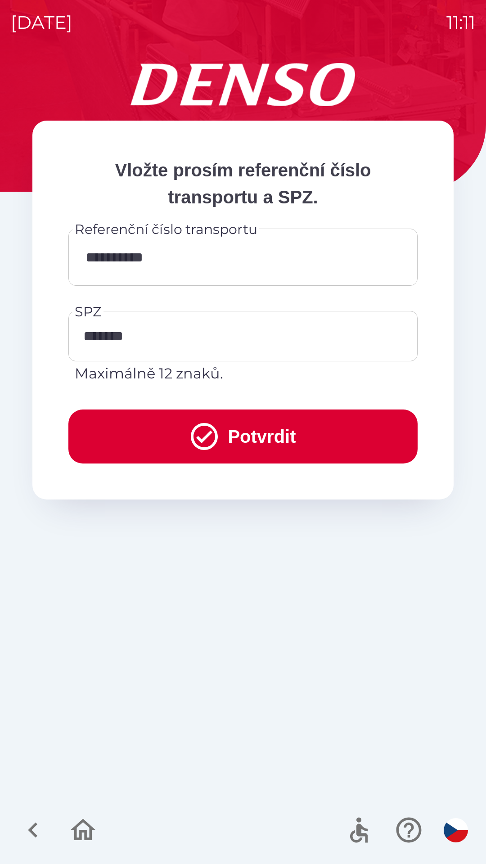
click at [255, 445] on button "Potvrdit" at bounding box center [242, 436] width 349 height 54
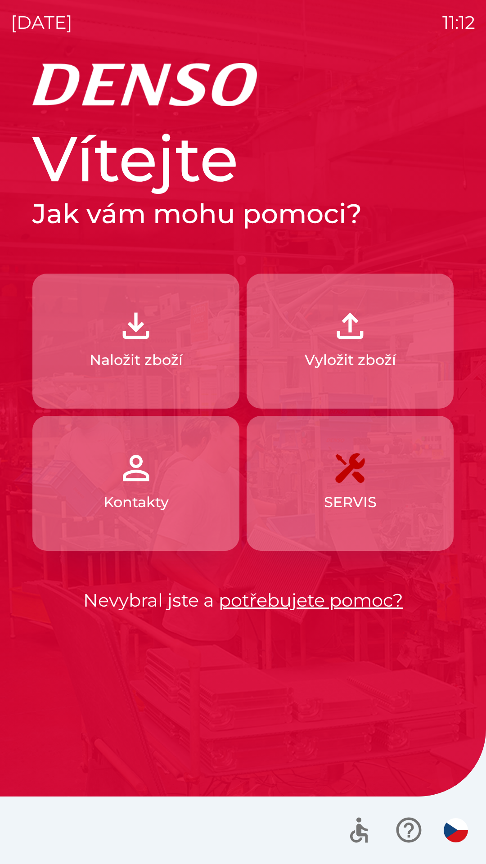
click at [352, 358] on p "Vyložit zboží" at bounding box center [350, 360] width 91 height 22
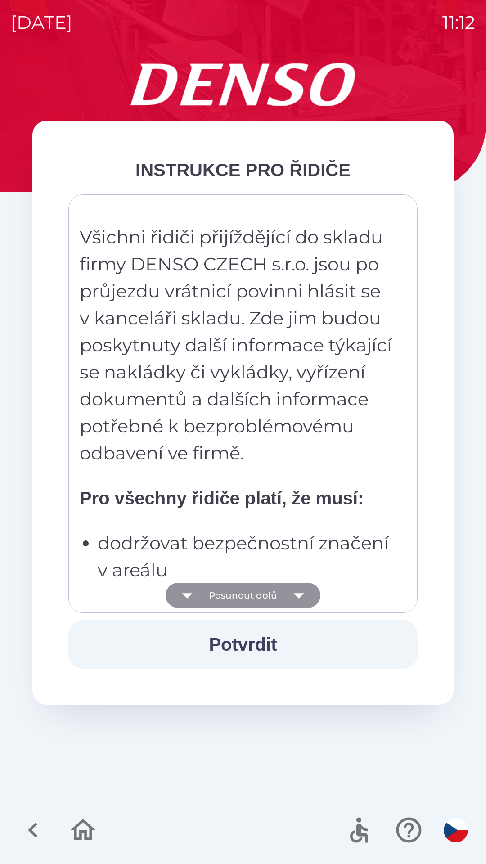
click at [266, 589] on button "Posunout dolů" at bounding box center [243, 595] width 155 height 25
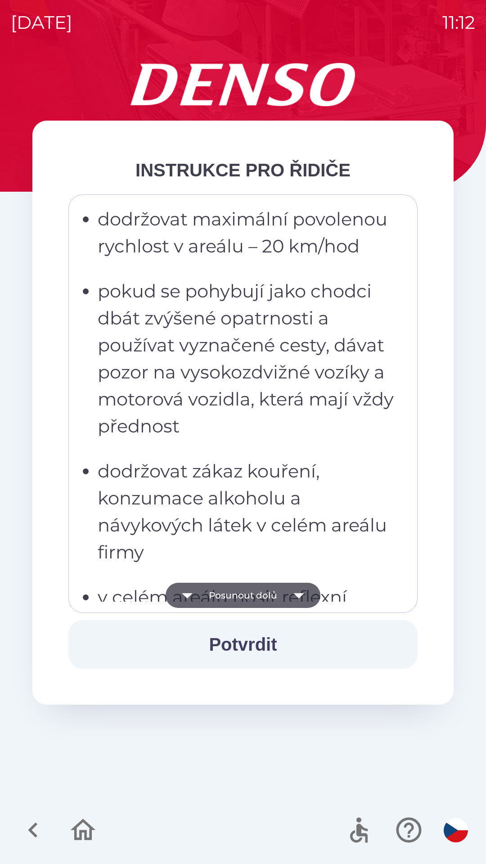
click at [255, 591] on button "Posunout dolů" at bounding box center [243, 595] width 155 height 25
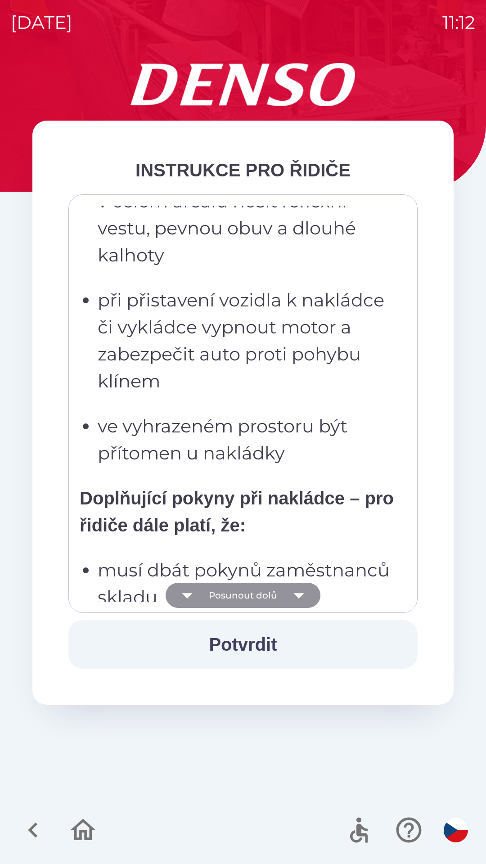
click at [253, 595] on button "Posunout dolů" at bounding box center [243, 595] width 155 height 25
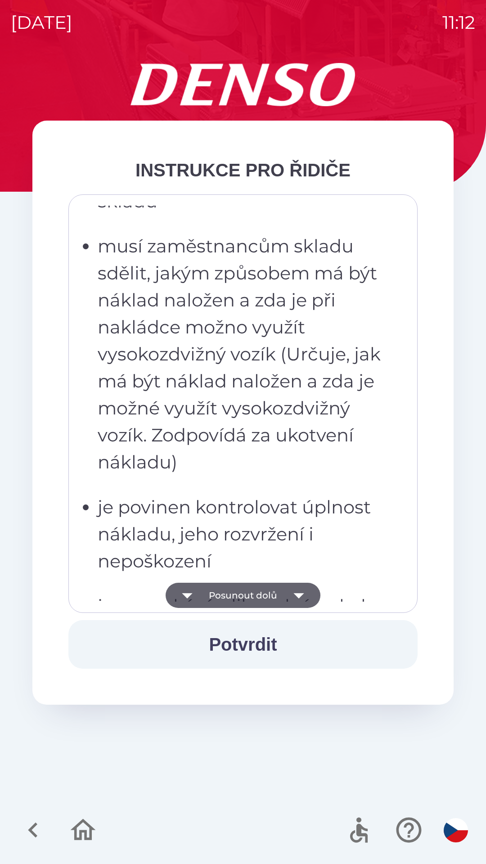
click at [261, 595] on button "Posunout dolů" at bounding box center [243, 595] width 155 height 25
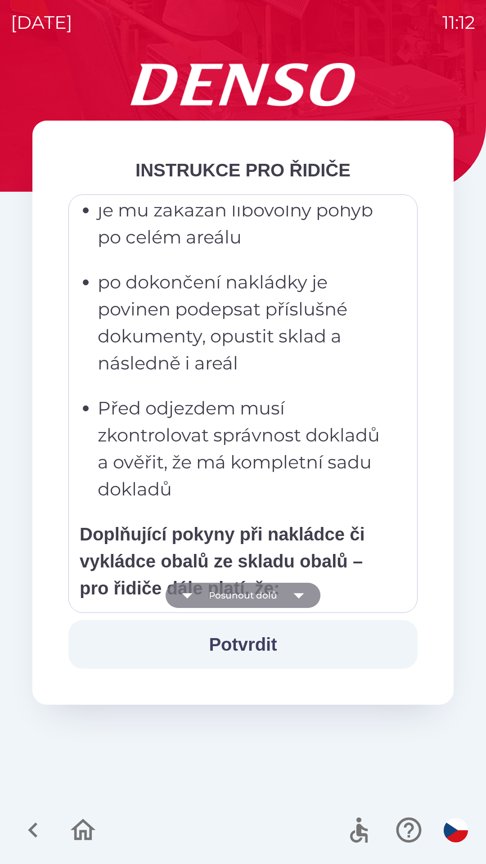
click at [265, 590] on button "Posunout dolů" at bounding box center [243, 595] width 155 height 25
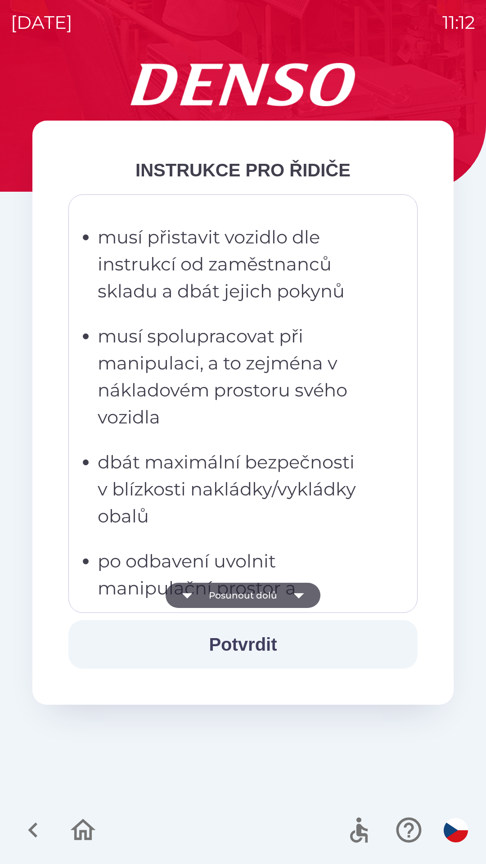
click at [266, 585] on button "Posunout dolů" at bounding box center [243, 595] width 155 height 25
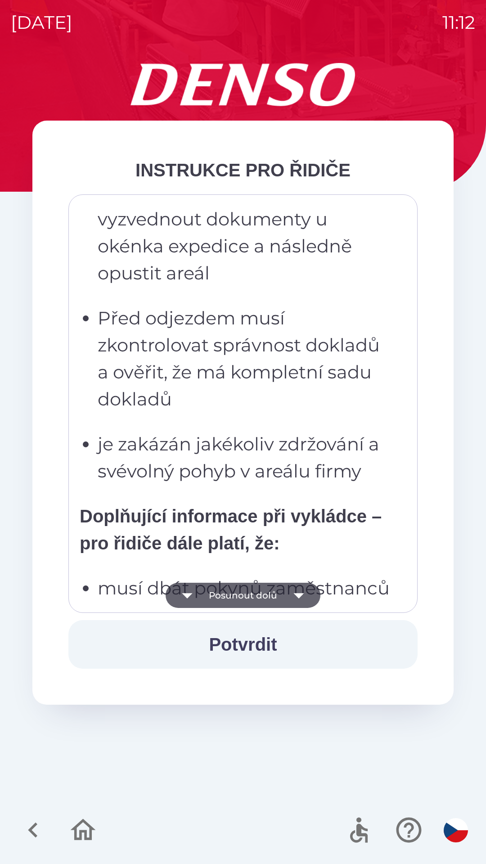
click at [259, 583] on button "Posunout dolů" at bounding box center [243, 595] width 155 height 25
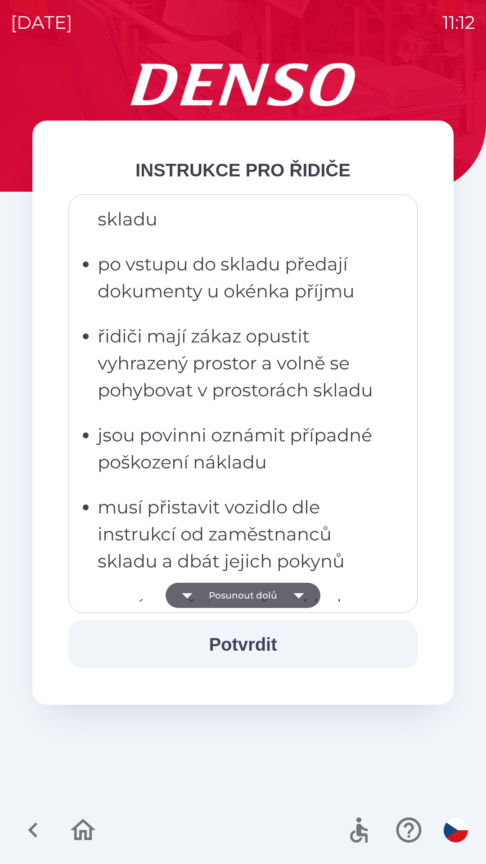
click at [252, 587] on button "Posunout dolů" at bounding box center [243, 595] width 155 height 25
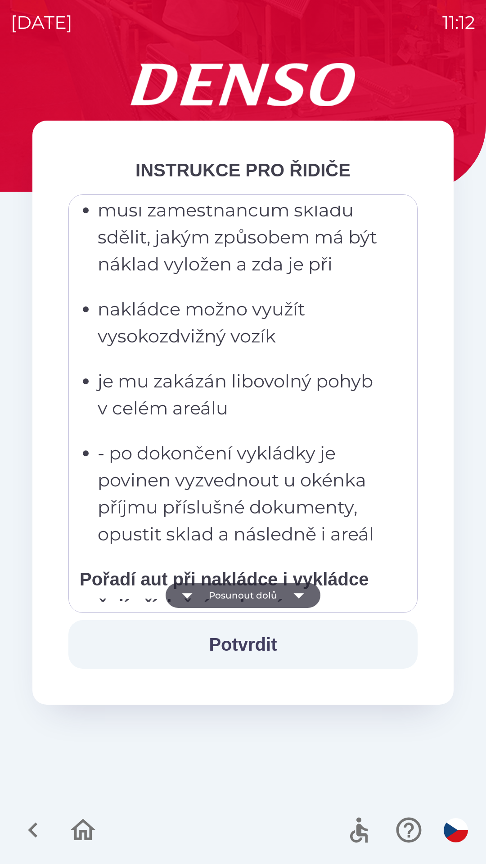
click at [248, 598] on button "Posunout dolů" at bounding box center [243, 595] width 155 height 25
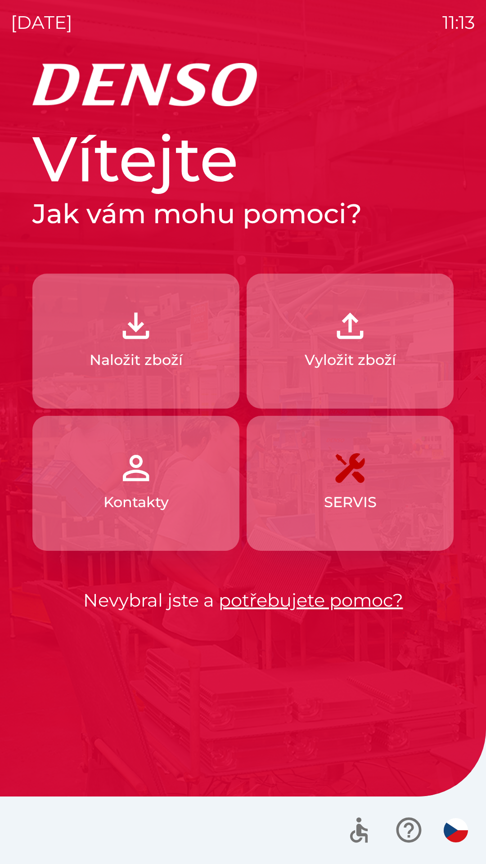
click at [364, 353] on p "Vyložit zboží" at bounding box center [350, 360] width 91 height 22
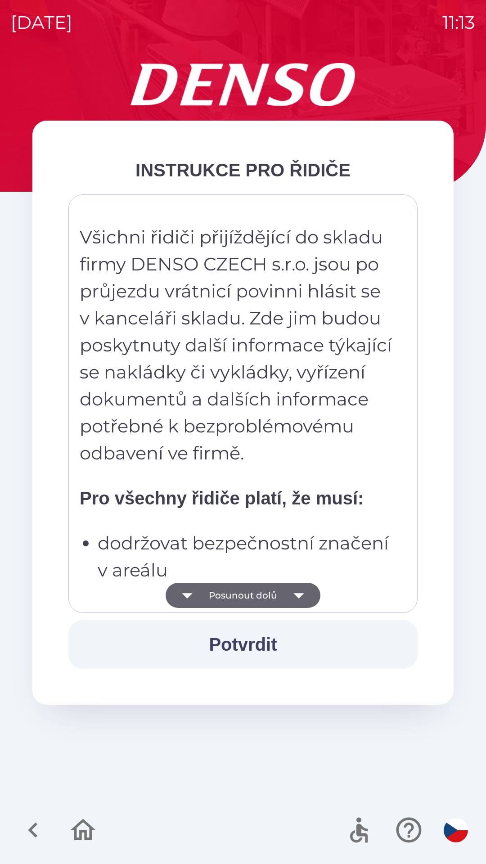
click at [242, 593] on button "Posunout dolů" at bounding box center [243, 595] width 155 height 25
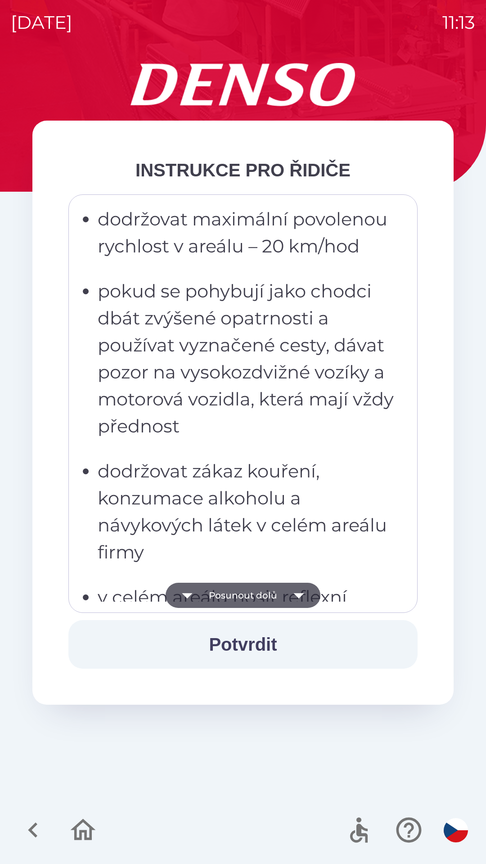
click at [233, 605] on button "Posunout dolů" at bounding box center [243, 595] width 155 height 25
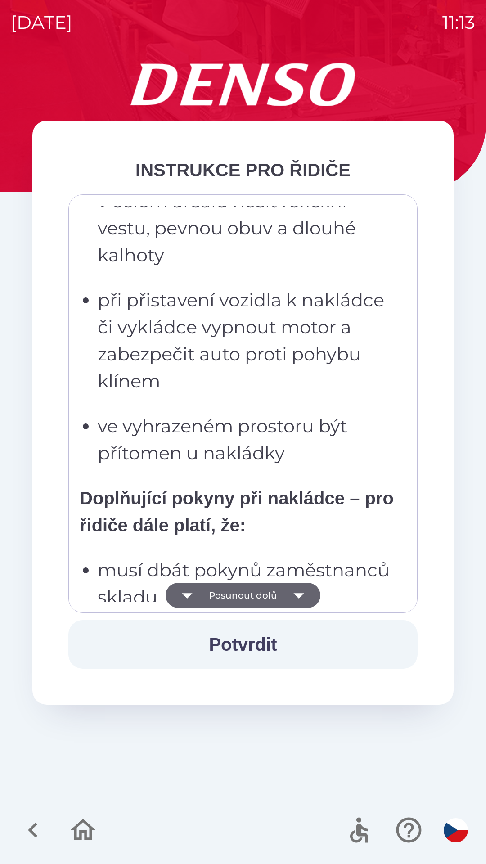
click at [235, 598] on button "Posunout dolů" at bounding box center [243, 595] width 155 height 25
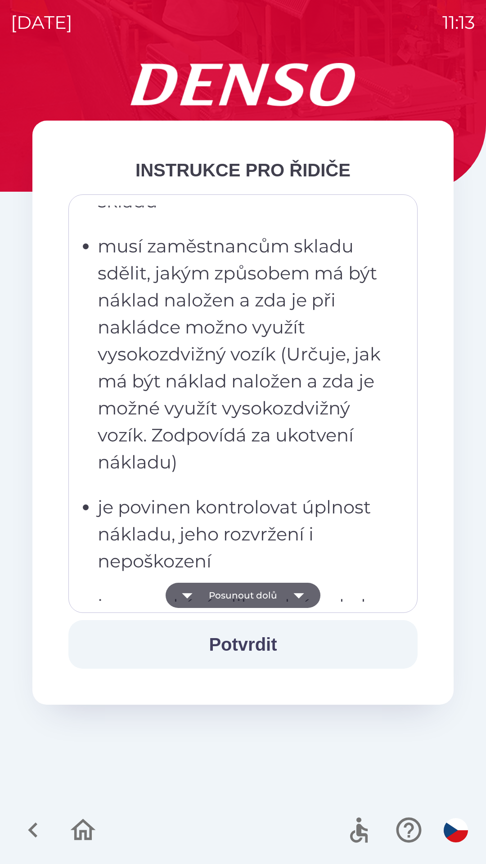
click at [238, 601] on button "Posunout dolů" at bounding box center [243, 595] width 155 height 25
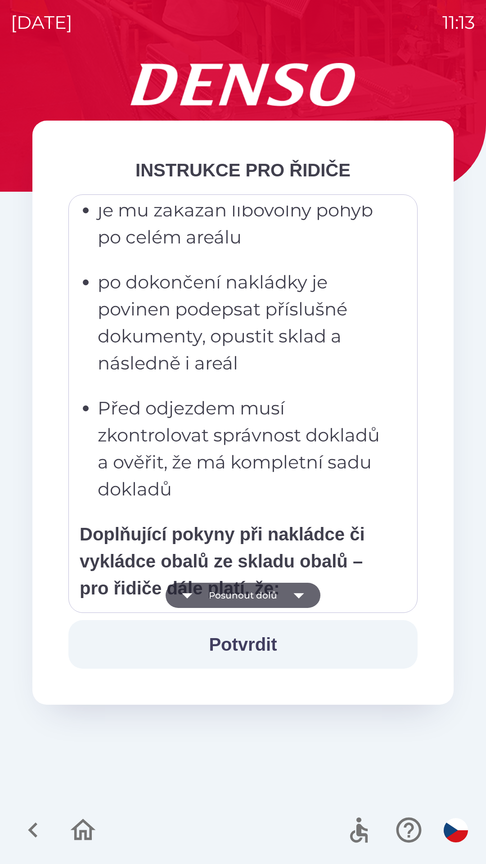
click at [233, 602] on button "Posunout dolů" at bounding box center [243, 595] width 155 height 25
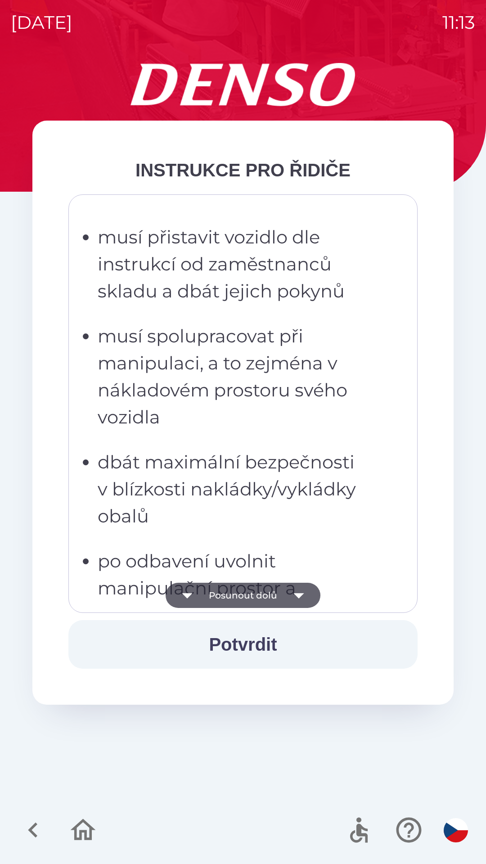
click at [231, 600] on button "Posunout dolů" at bounding box center [243, 595] width 155 height 25
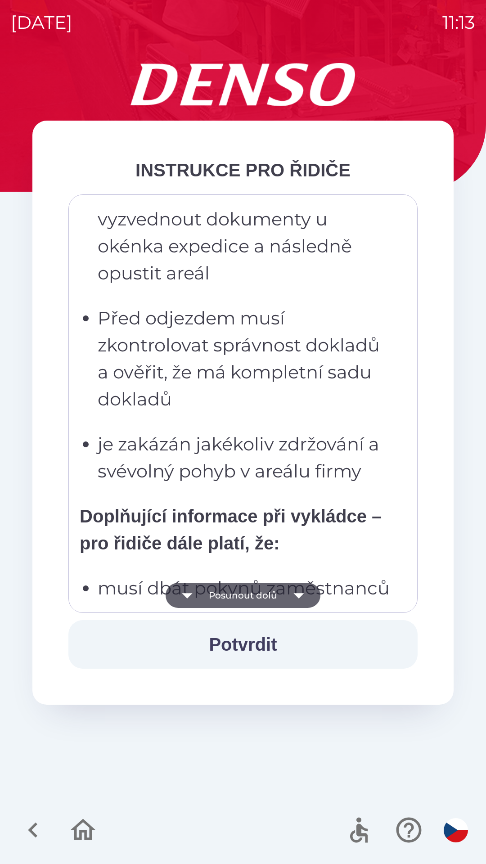
click at [233, 601] on button "Posunout dolů" at bounding box center [243, 595] width 155 height 25
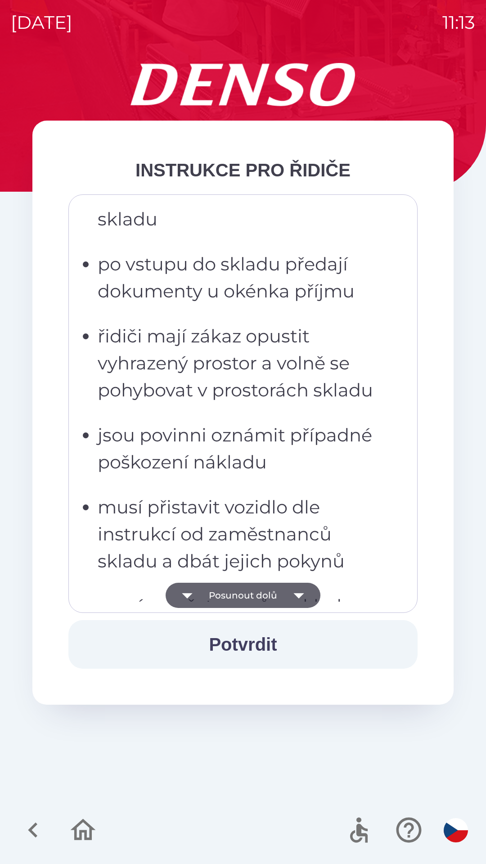
click at [229, 597] on button "Posunout dolů" at bounding box center [243, 595] width 155 height 25
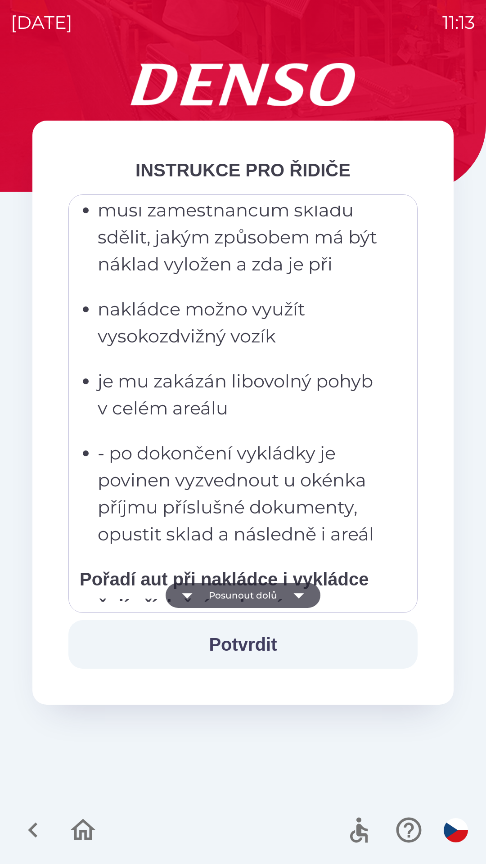
click at [229, 597] on button "Posunout dolů" at bounding box center [243, 595] width 155 height 25
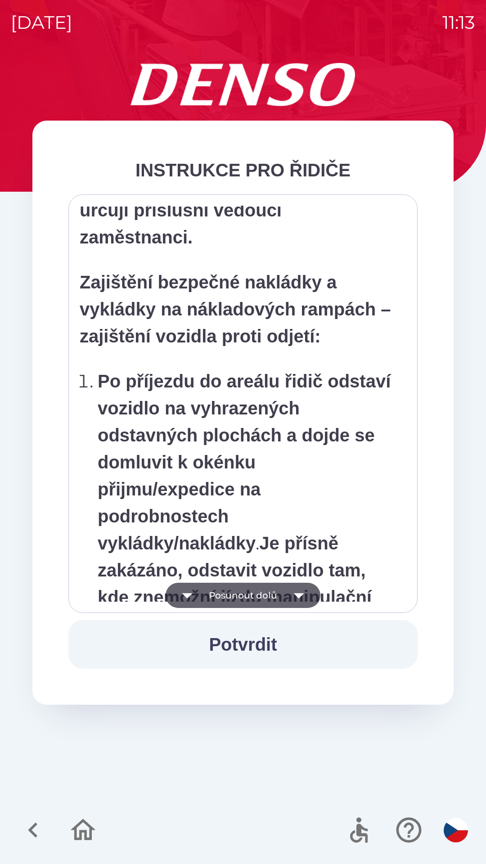
click at [235, 598] on button "Posunout dolů" at bounding box center [243, 595] width 155 height 25
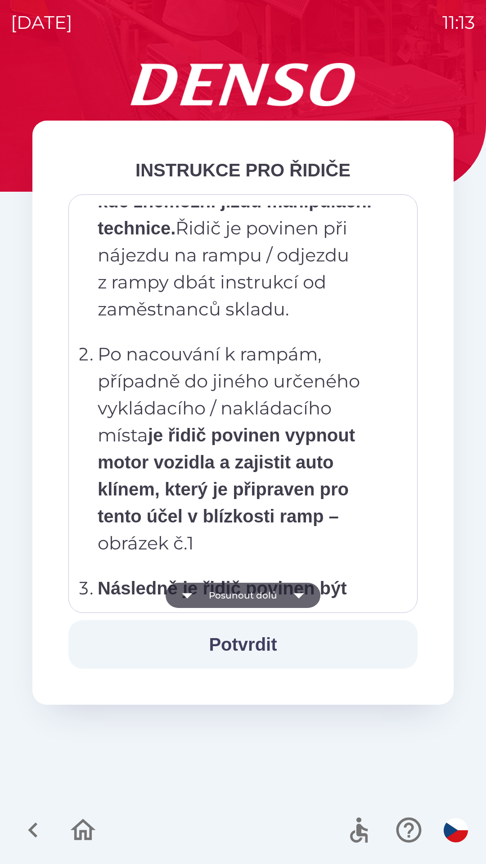
click at [233, 601] on button "Posunout dolů" at bounding box center [243, 595] width 155 height 25
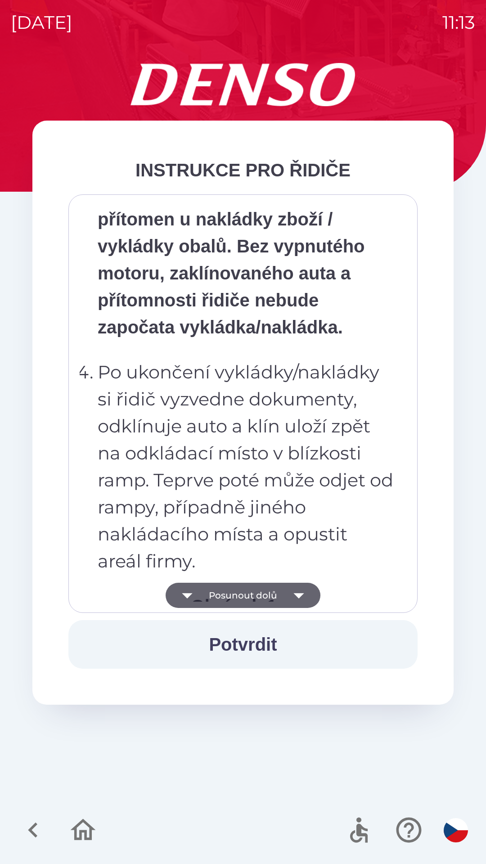
click at [234, 600] on button "Posunout dolů" at bounding box center [243, 595] width 155 height 25
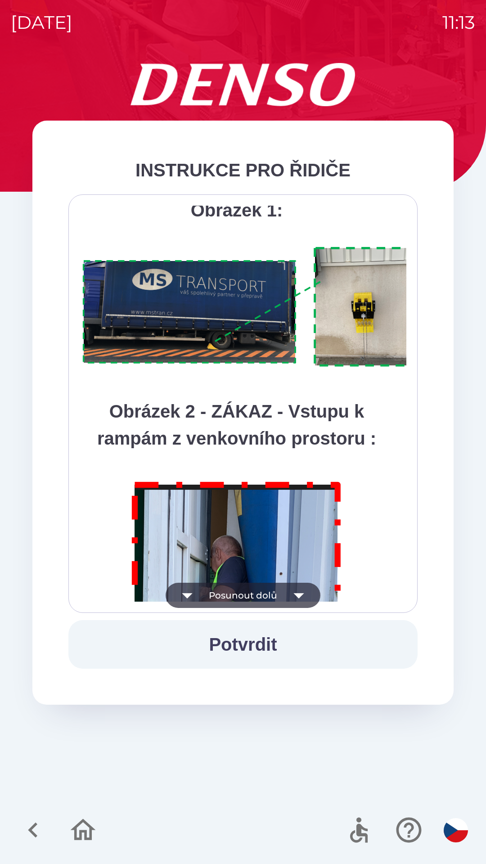
click at [234, 600] on button "Posunout dolů" at bounding box center [243, 595] width 155 height 25
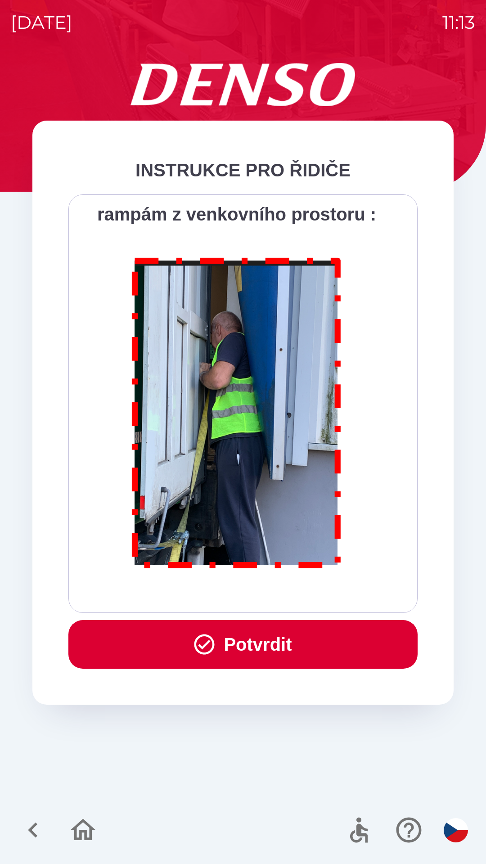
click at [236, 593] on div "Všichni řidiči přijíždějící do skladu firmy DENSO CZECH s.r.o. jsou po průjezdu…" at bounding box center [243, 404] width 327 height 396
click at [236, 601] on div "Všichni řidiči přijíždějící do skladu firmy DENSO CZECH s.r.o. jsou po průjezdu…" at bounding box center [243, 404] width 327 height 396
click at [269, 648] on button "Potvrdit" at bounding box center [242, 644] width 349 height 49
